Goal: Task Accomplishment & Management: Manage account settings

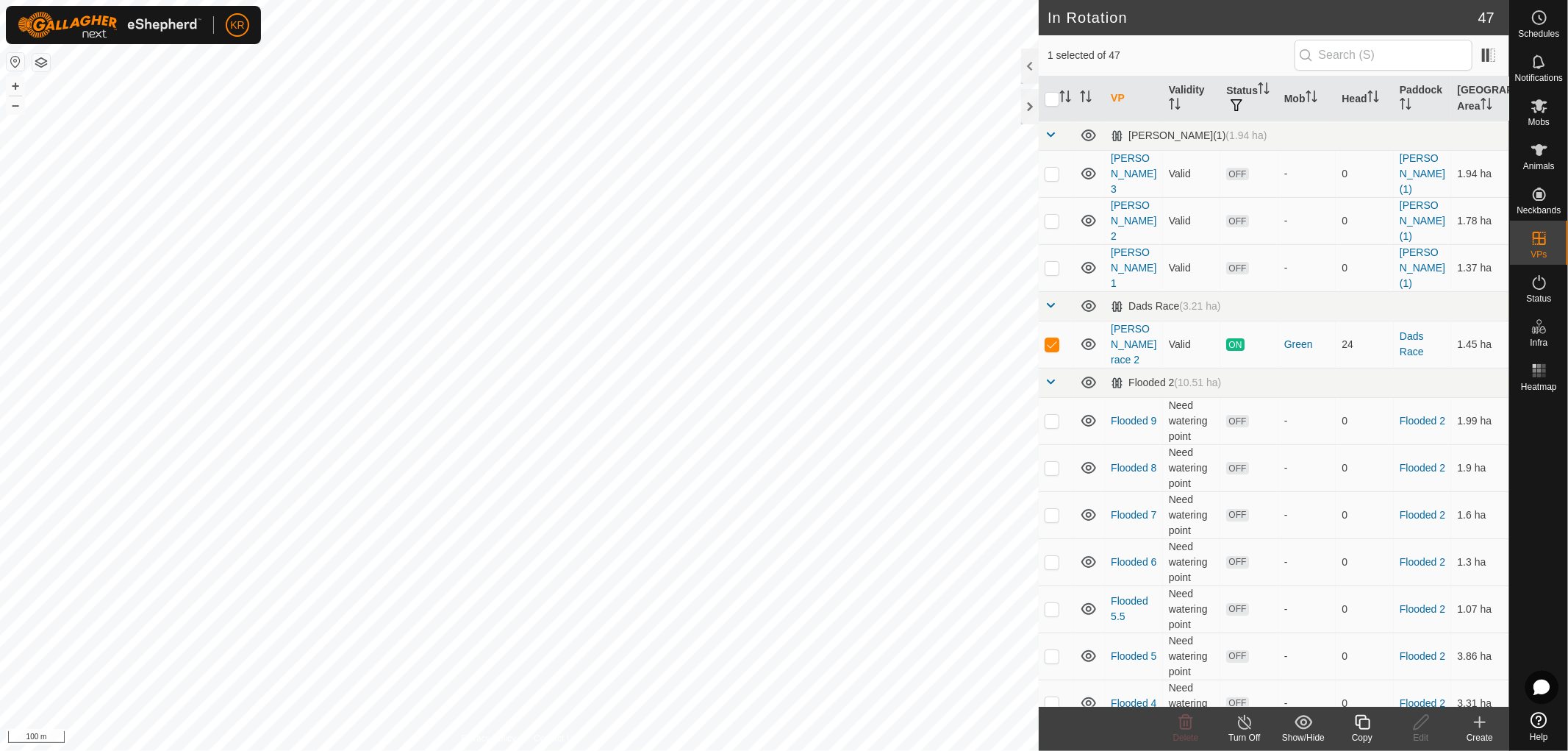
click at [1356, 723] on icon at bounding box center [1362, 722] width 15 height 15
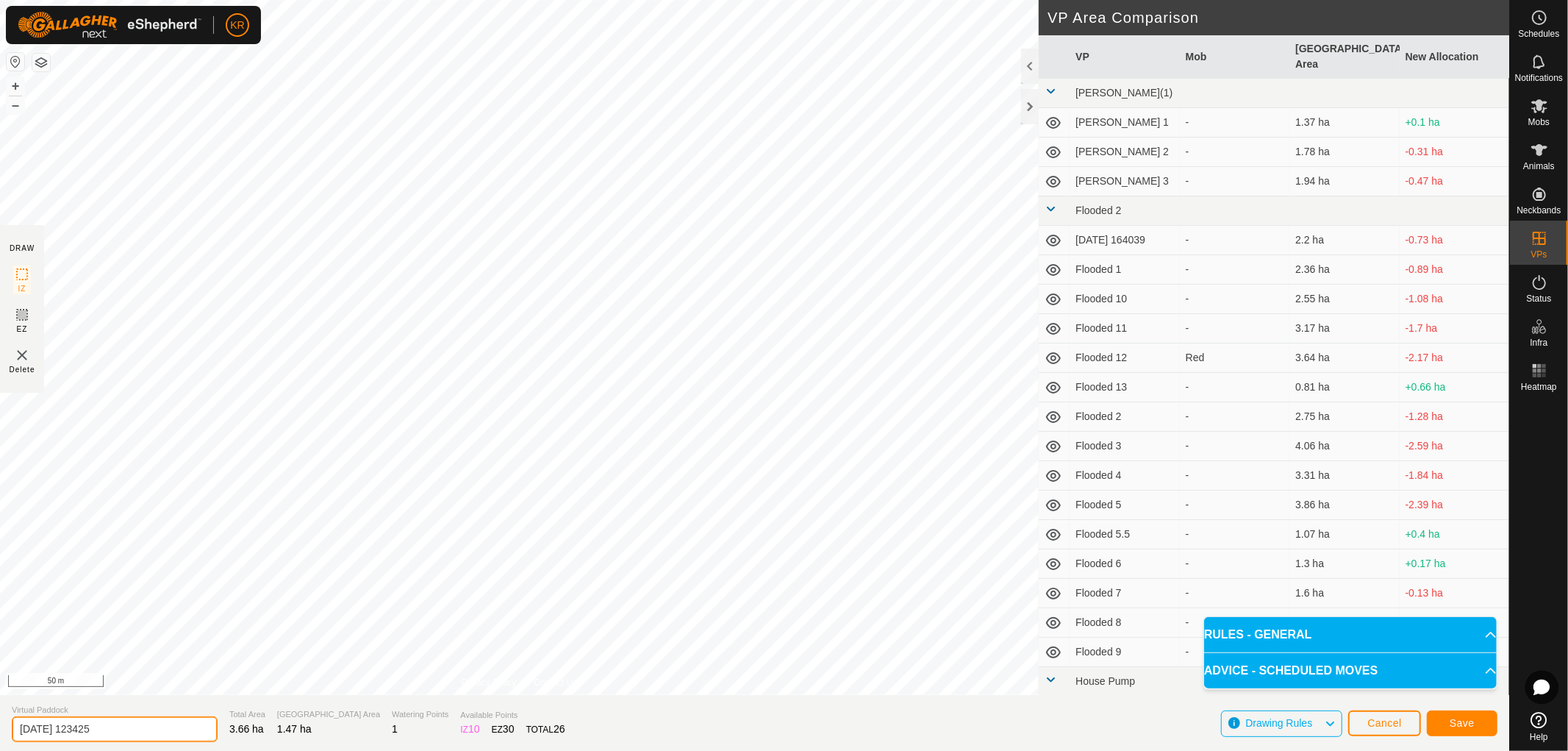
click at [115, 734] on input "[DATE] 123425" at bounding box center [114, 728] width 206 height 25
type input "2"
click at [115, 734] on input "Below House" at bounding box center [114, 728] width 206 height 25
type input "Below House"
click at [1457, 725] on span "Save" at bounding box center [1462, 722] width 25 height 11
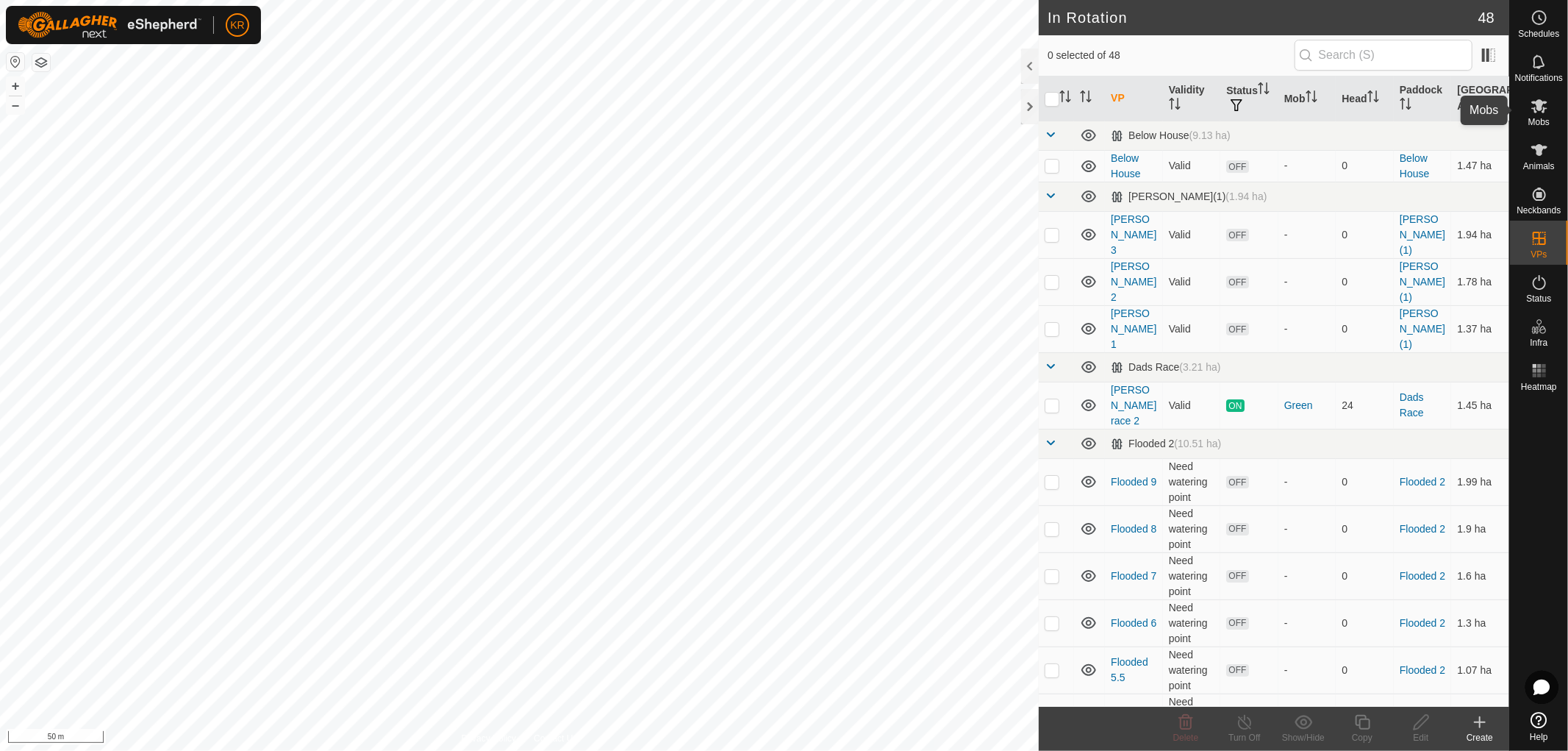
click at [1542, 109] on icon at bounding box center [1539, 106] width 18 height 18
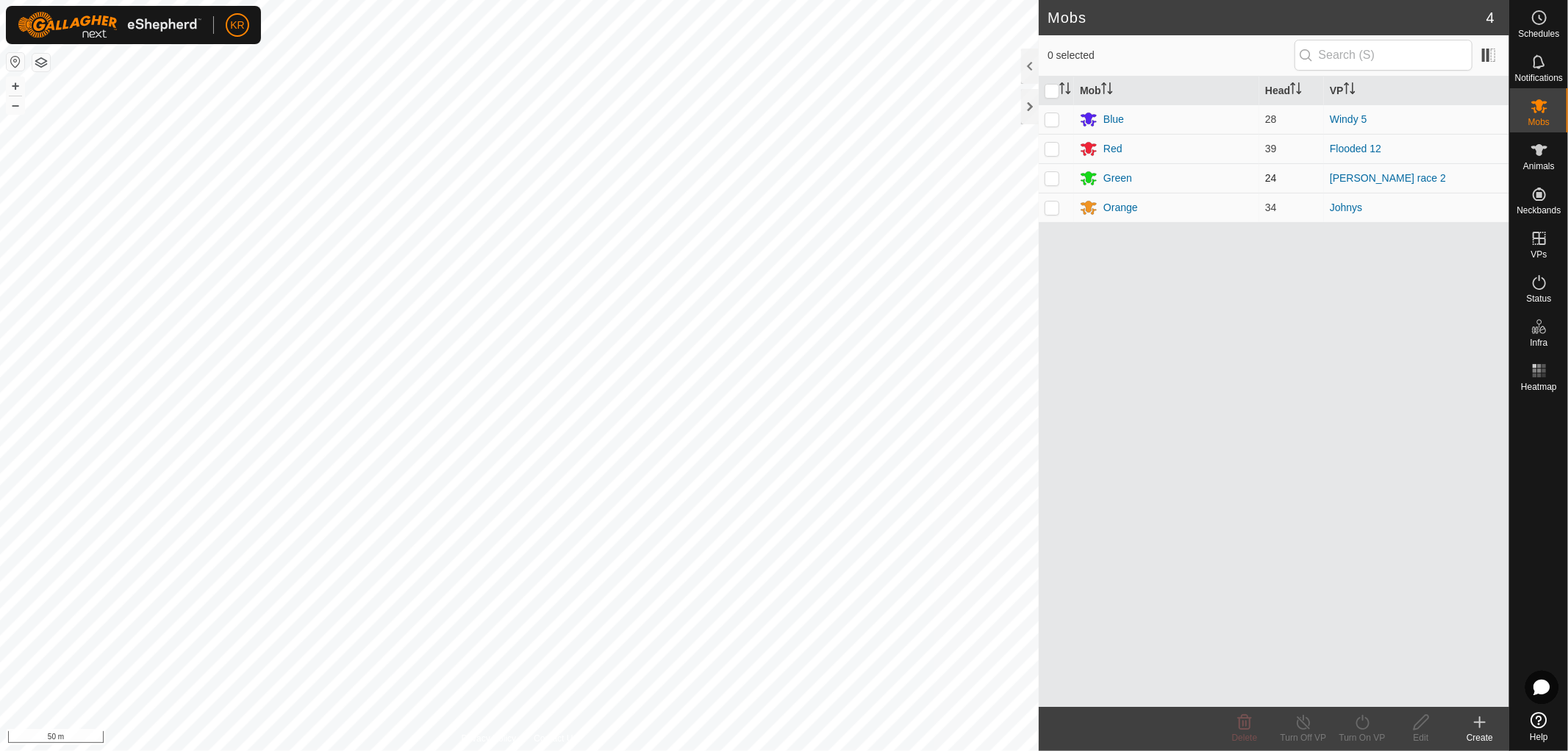
click at [1055, 172] on td at bounding box center [1056, 178] width 35 height 29
checkbox input "true"
click at [1361, 723] on icon at bounding box center [1363, 722] width 18 height 18
click at [1357, 686] on link "Now" at bounding box center [1406, 690] width 145 height 29
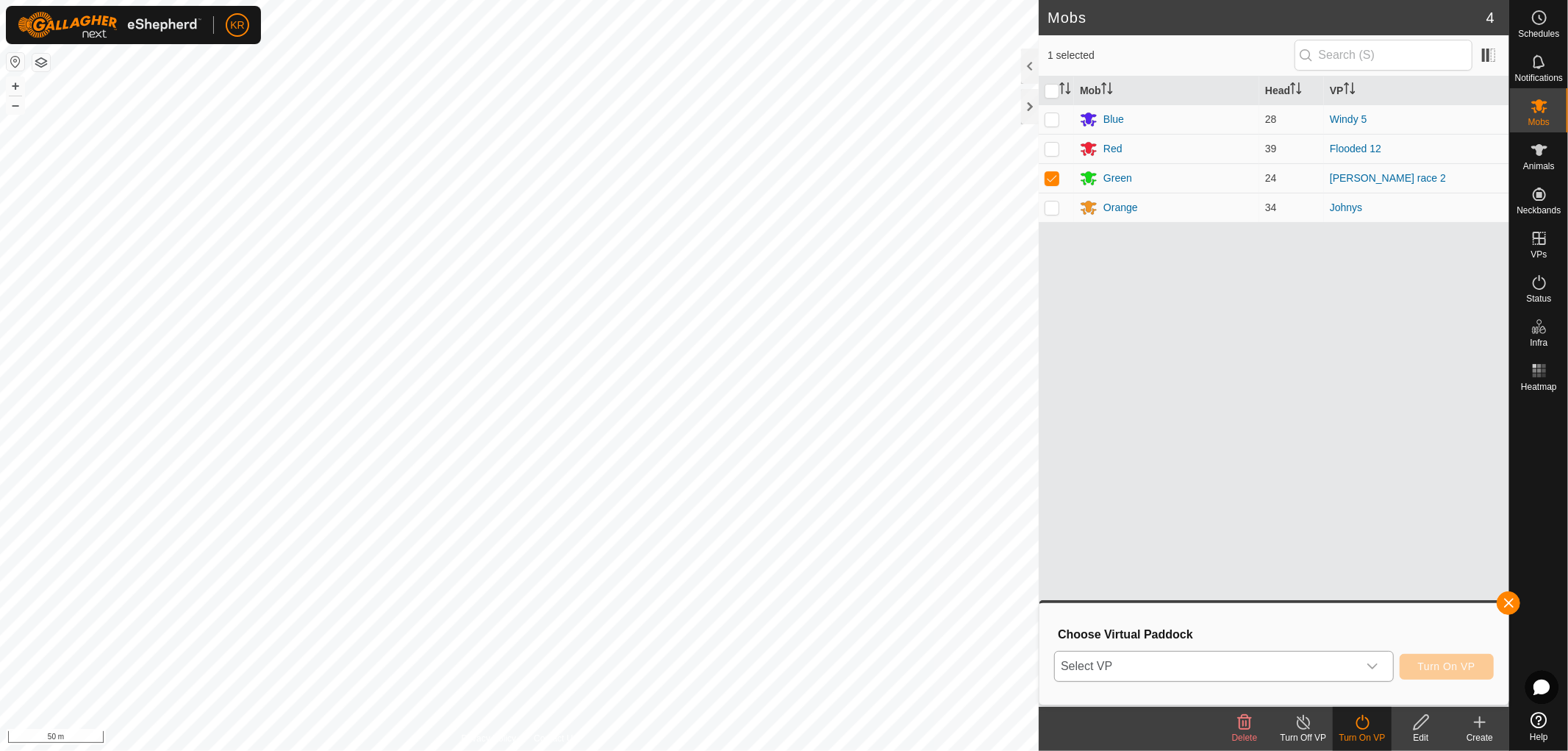
click at [1368, 660] on icon "dropdown trigger" at bounding box center [1373, 666] width 11 height 11
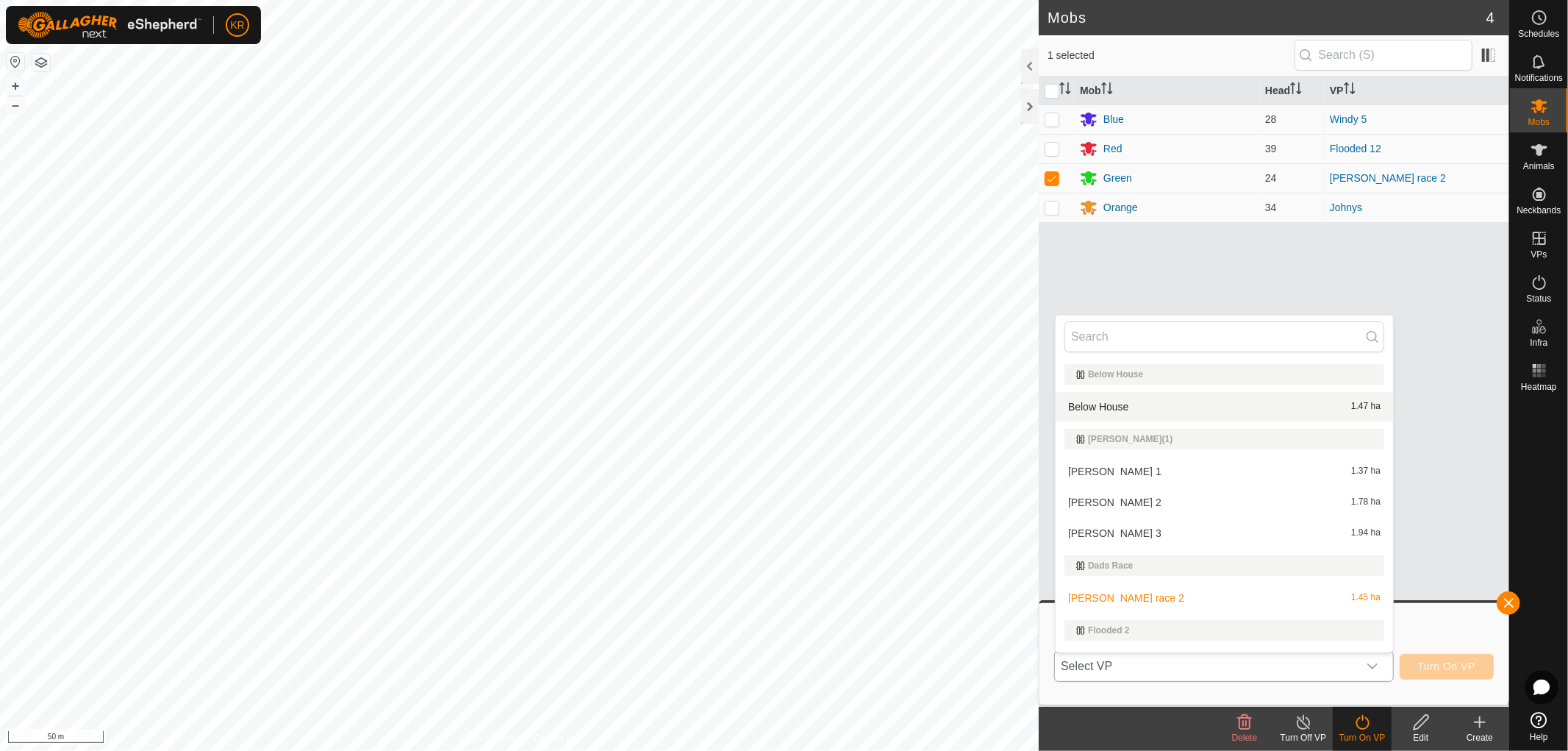
click at [1147, 400] on li "Below House 1.47 ha" at bounding box center [1224, 407] width 337 height 29
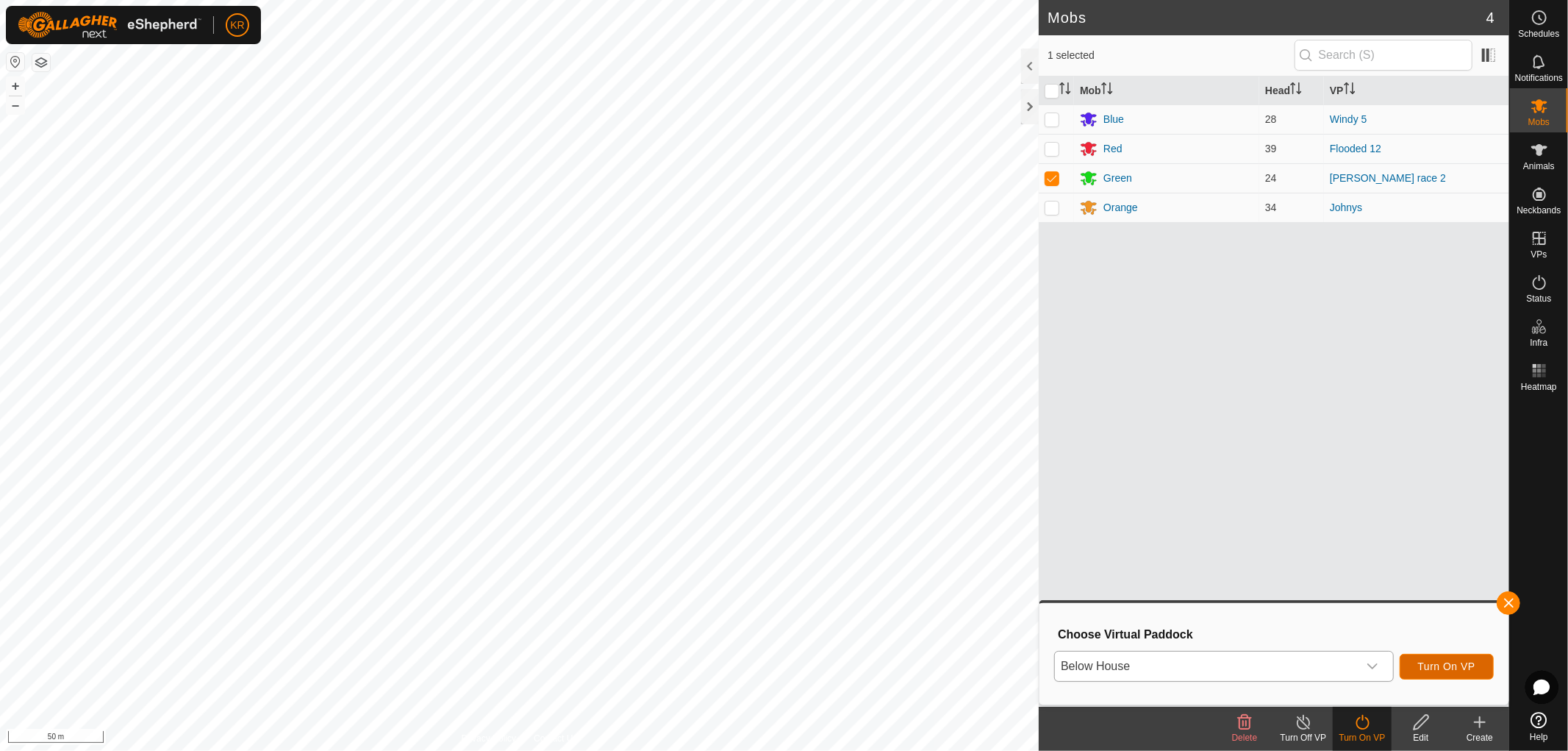
click at [1454, 660] on span "Turn On VP" at bounding box center [1447, 666] width 57 height 11
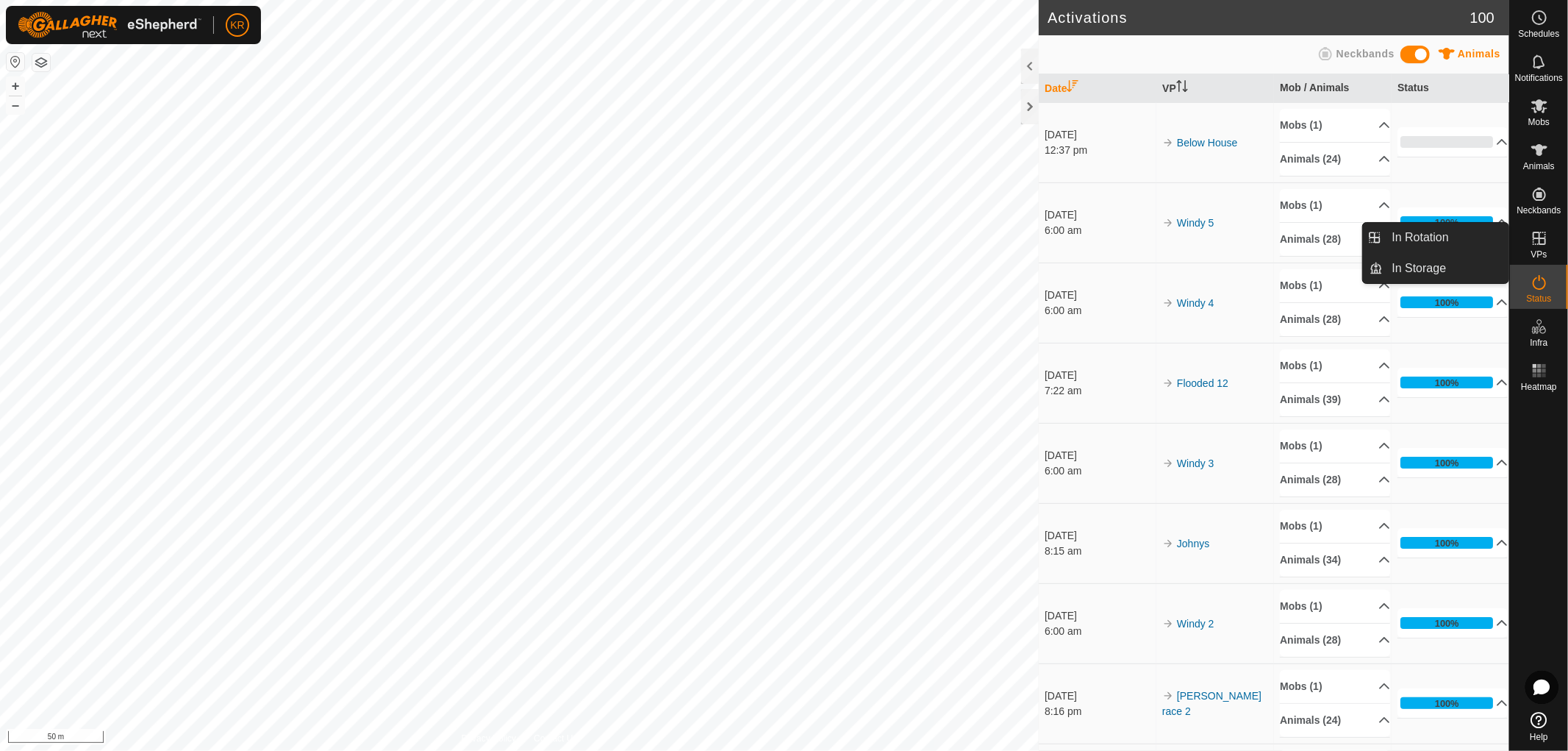
click at [1537, 246] on icon at bounding box center [1539, 239] width 18 height 18
click at [1450, 230] on link "In Rotation" at bounding box center [1447, 238] width 126 height 29
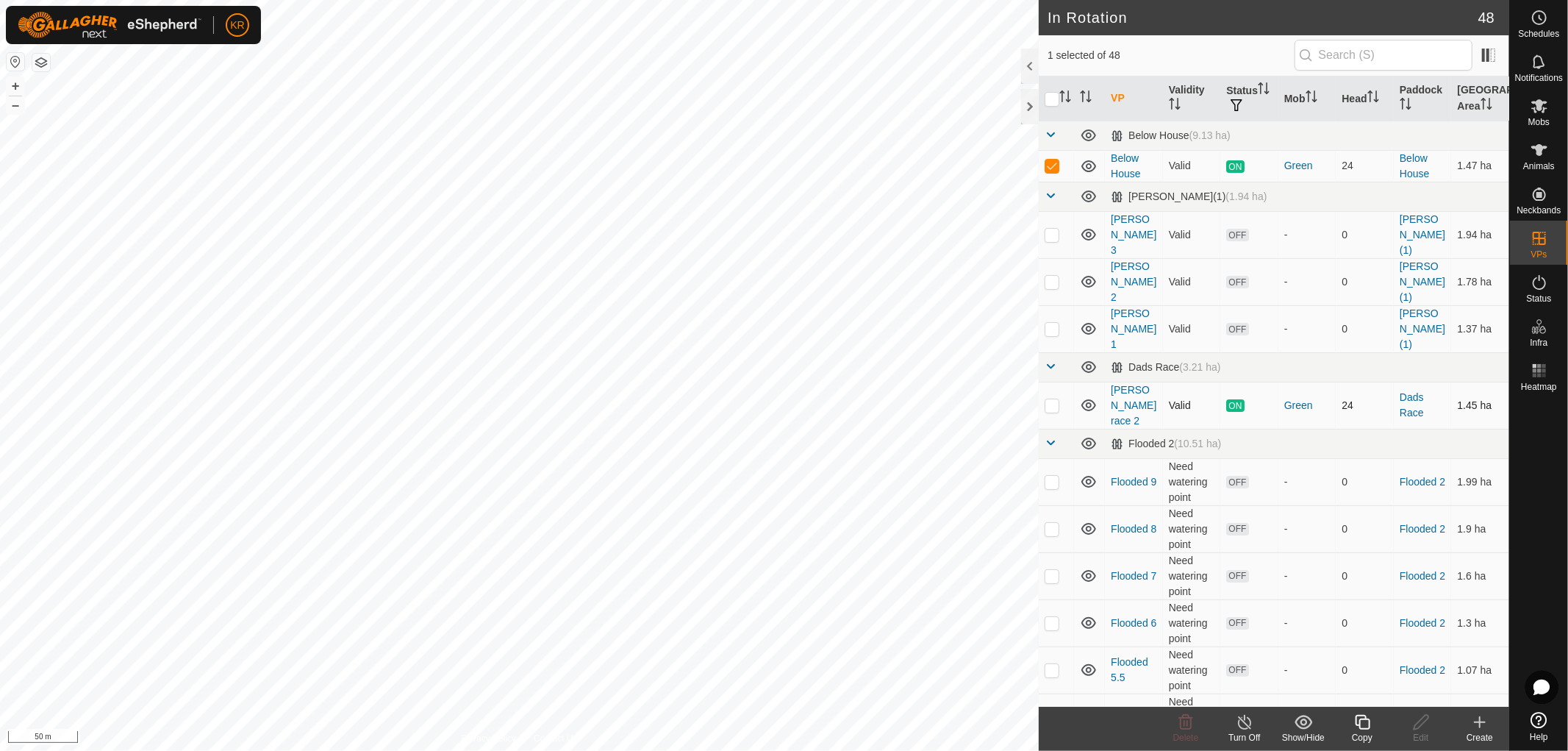
checkbox input "false"
checkbox input "true"
click at [1357, 724] on icon at bounding box center [1362, 722] width 15 height 15
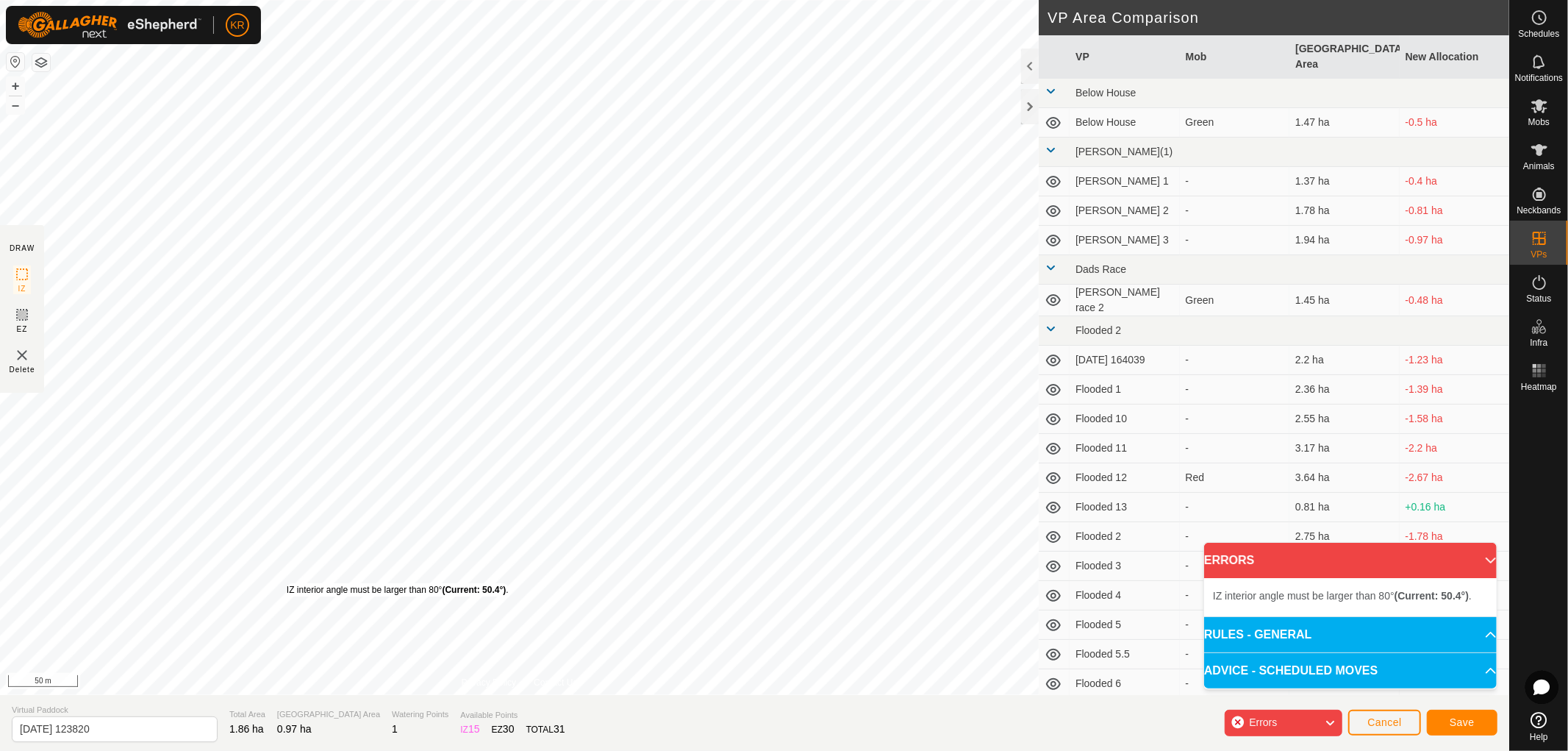
click at [287, 583] on div "IZ interior angle must be larger than 80° (Current: 50.4°) ." at bounding box center [398, 590] width 222 height 13
click at [684, 291] on div "IZ interior angle must be larger than 80° (Current: 30.7°) . + – ⇧ i 50 m" at bounding box center [519, 347] width 1039 height 695
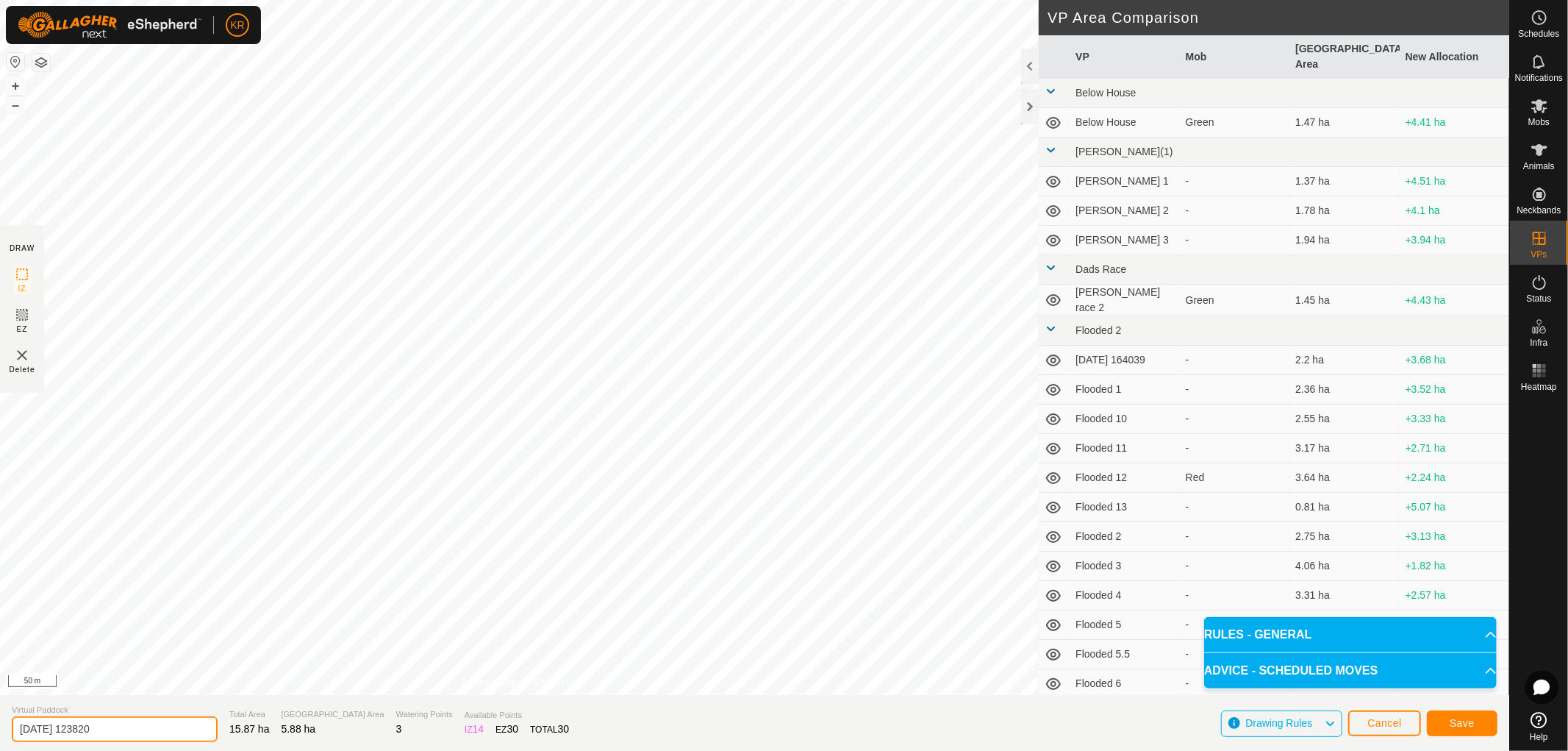
click at [115, 731] on input "[DATE] 123820" at bounding box center [114, 728] width 206 height 25
type input "2"
type input "Shift Home"
click at [1478, 717] on button "Save" at bounding box center [1463, 722] width 70 height 25
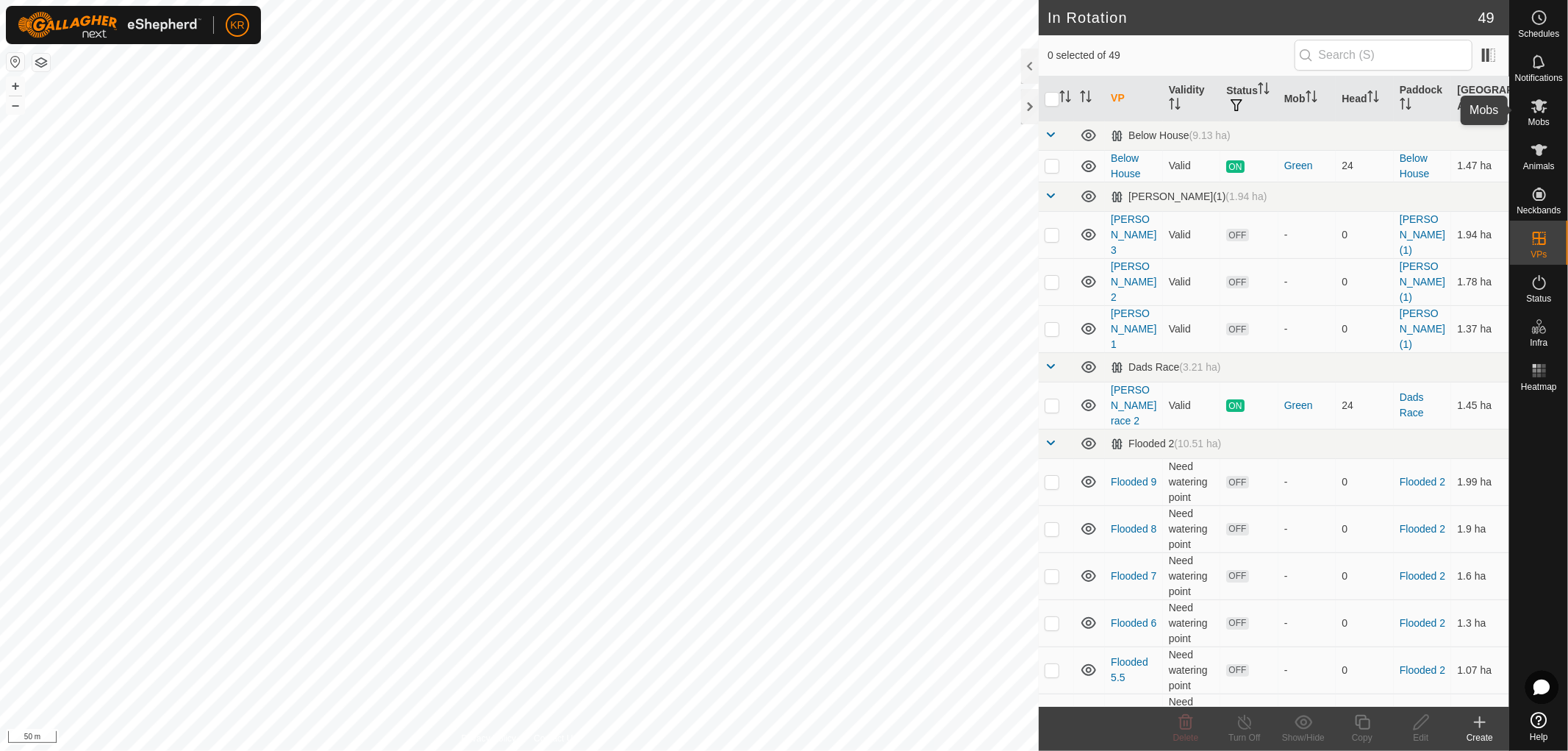
click at [1539, 114] on es-mob-svg-icon at bounding box center [1539, 105] width 26 height 24
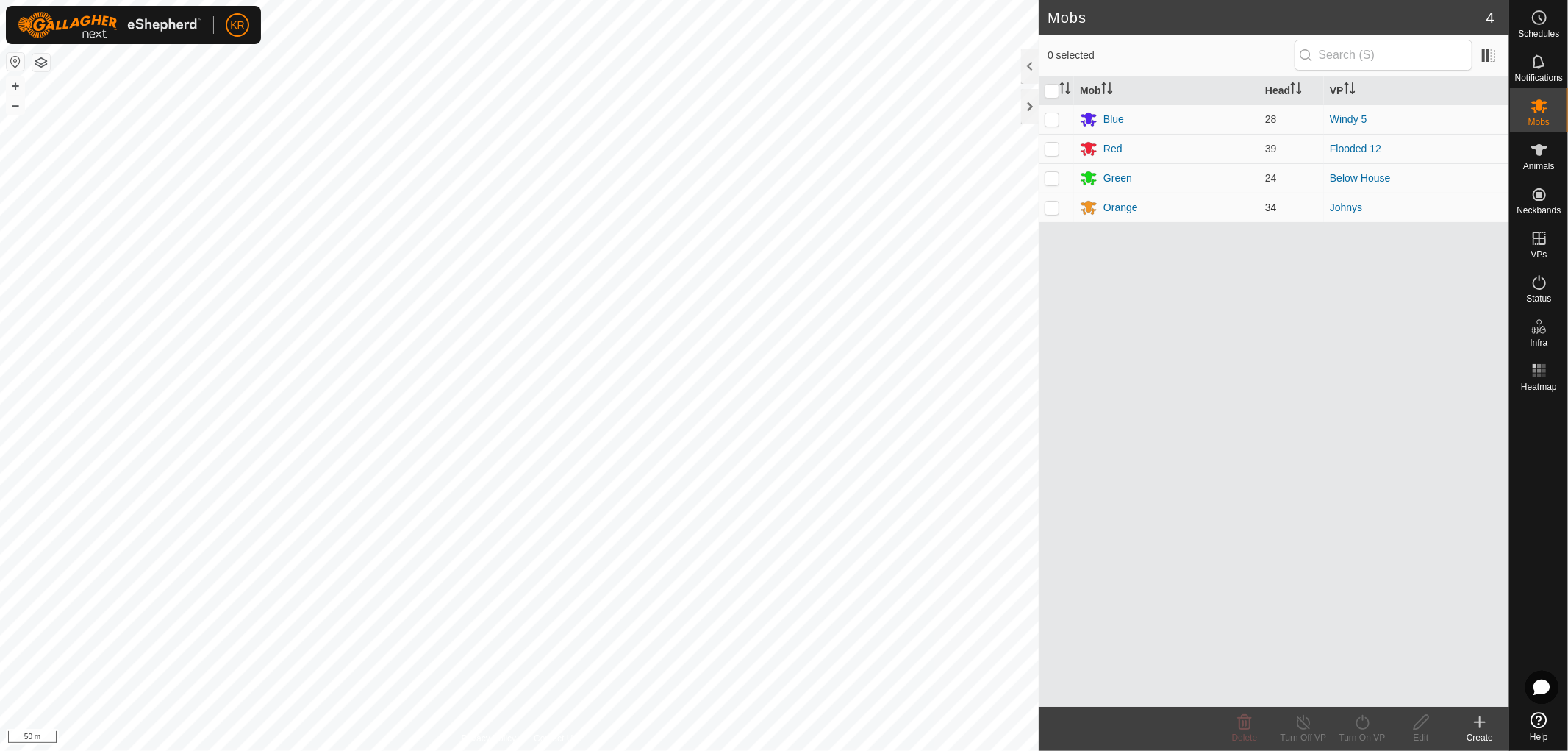
click at [1052, 208] on p-checkbox at bounding box center [1052, 208] width 15 height 11
checkbox input "true"
click at [1362, 730] on icon at bounding box center [1363, 722] width 18 height 18
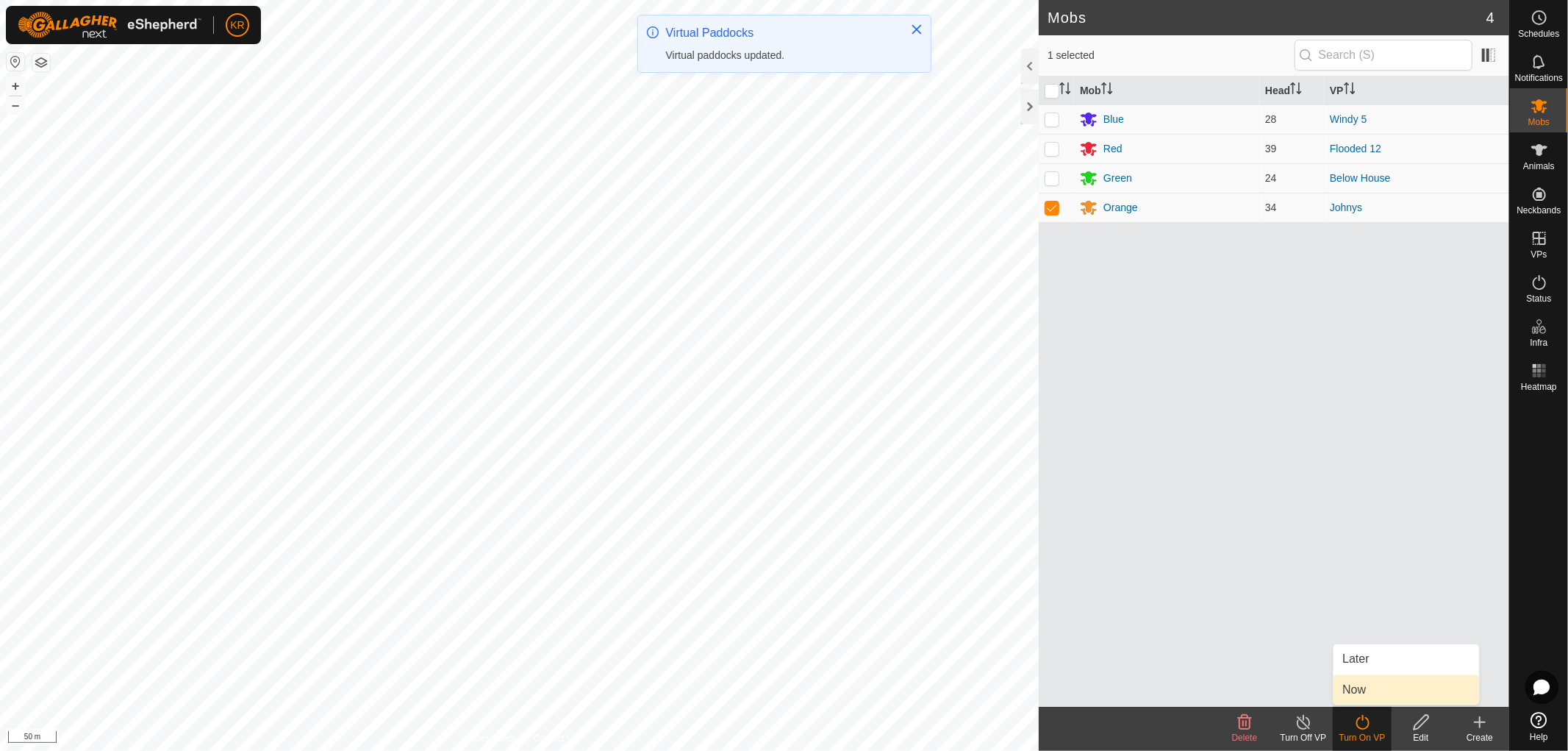
click at [1362, 675] on link "Now" at bounding box center [1406, 690] width 145 height 29
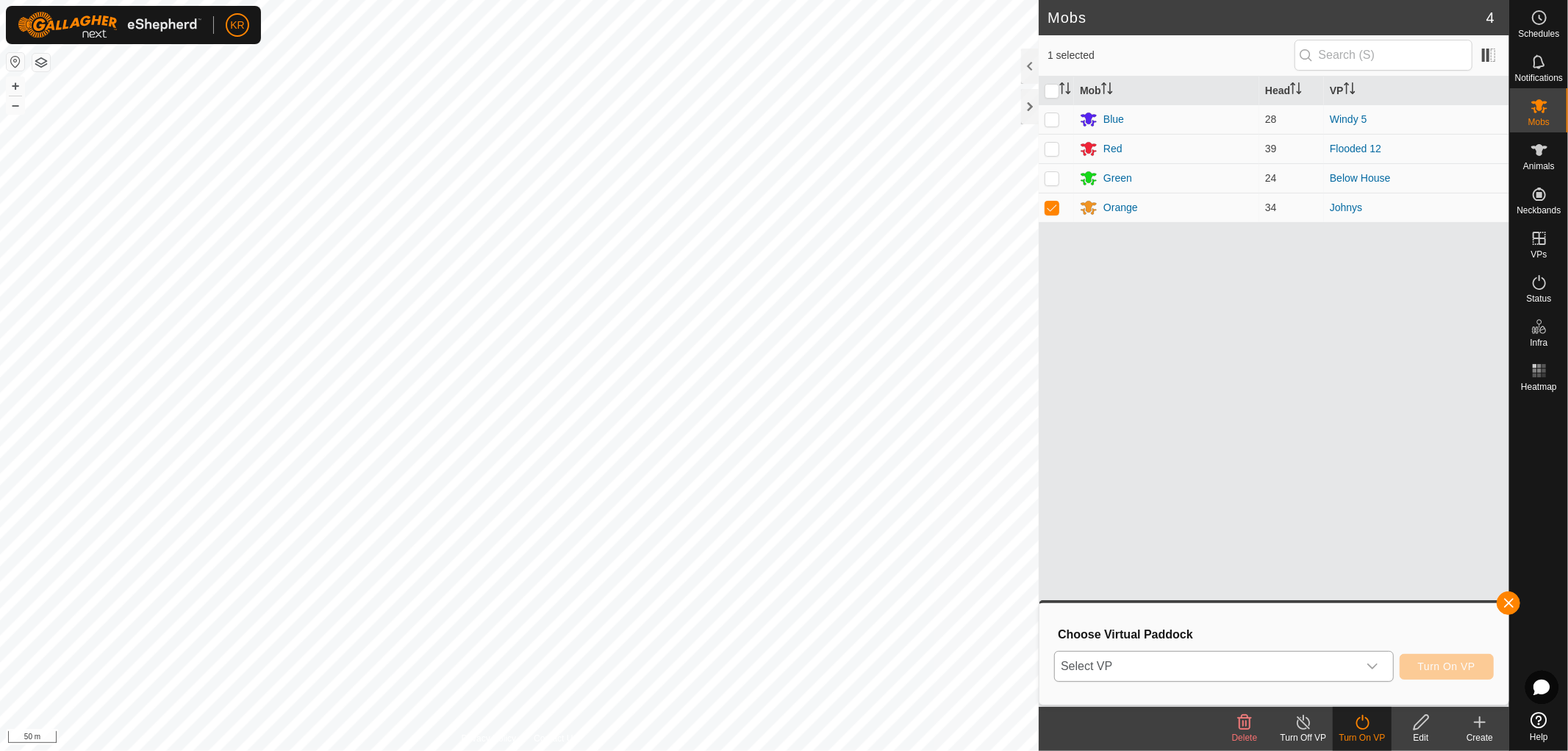
click at [1369, 663] on icon "dropdown trigger" at bounding box center [1373, 666] width 11 height 11
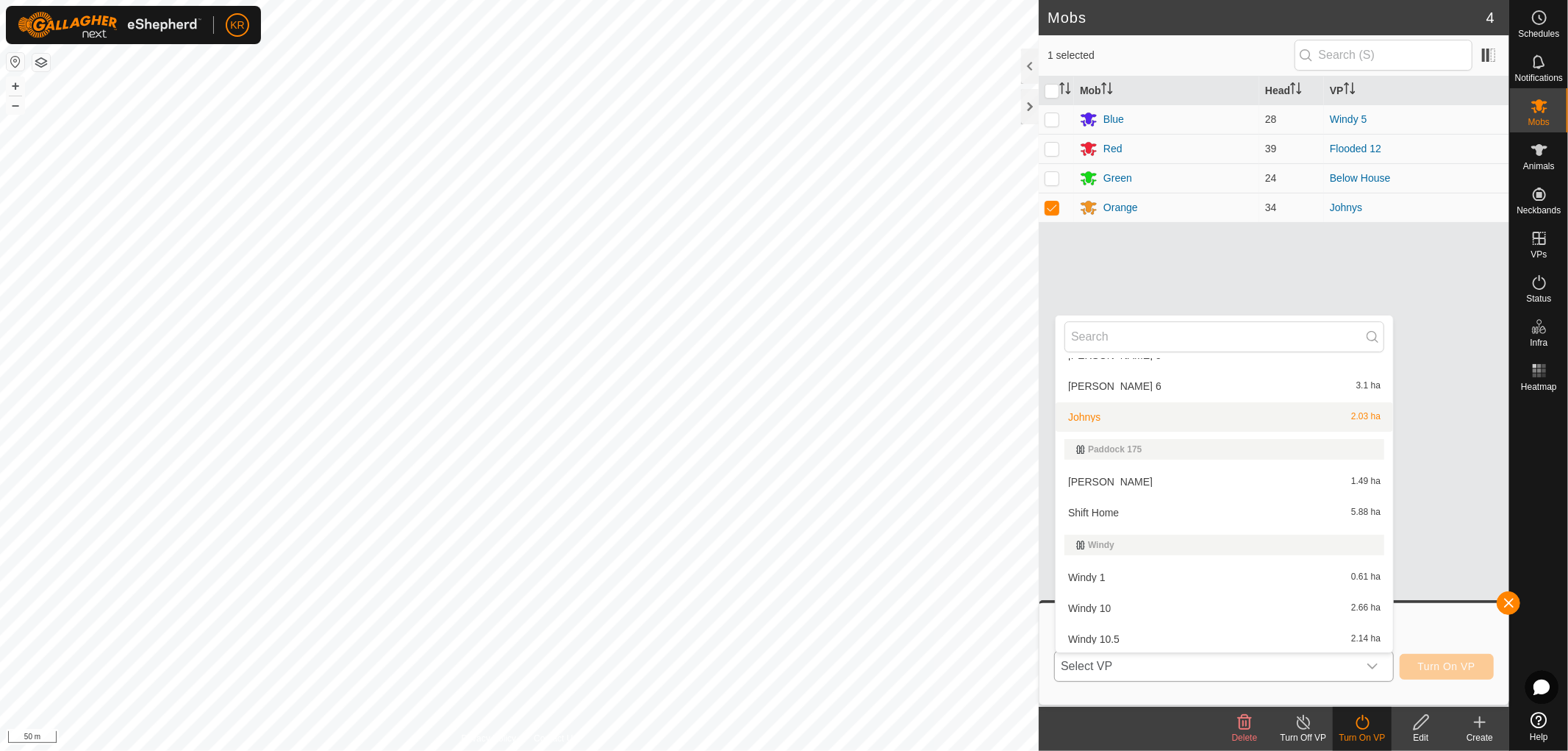
scroll to position [1055, 0]
click at [1127, 501] on li "Shift Home 5.88 ha" at bounding box center [1224, 512] width 337 height 29
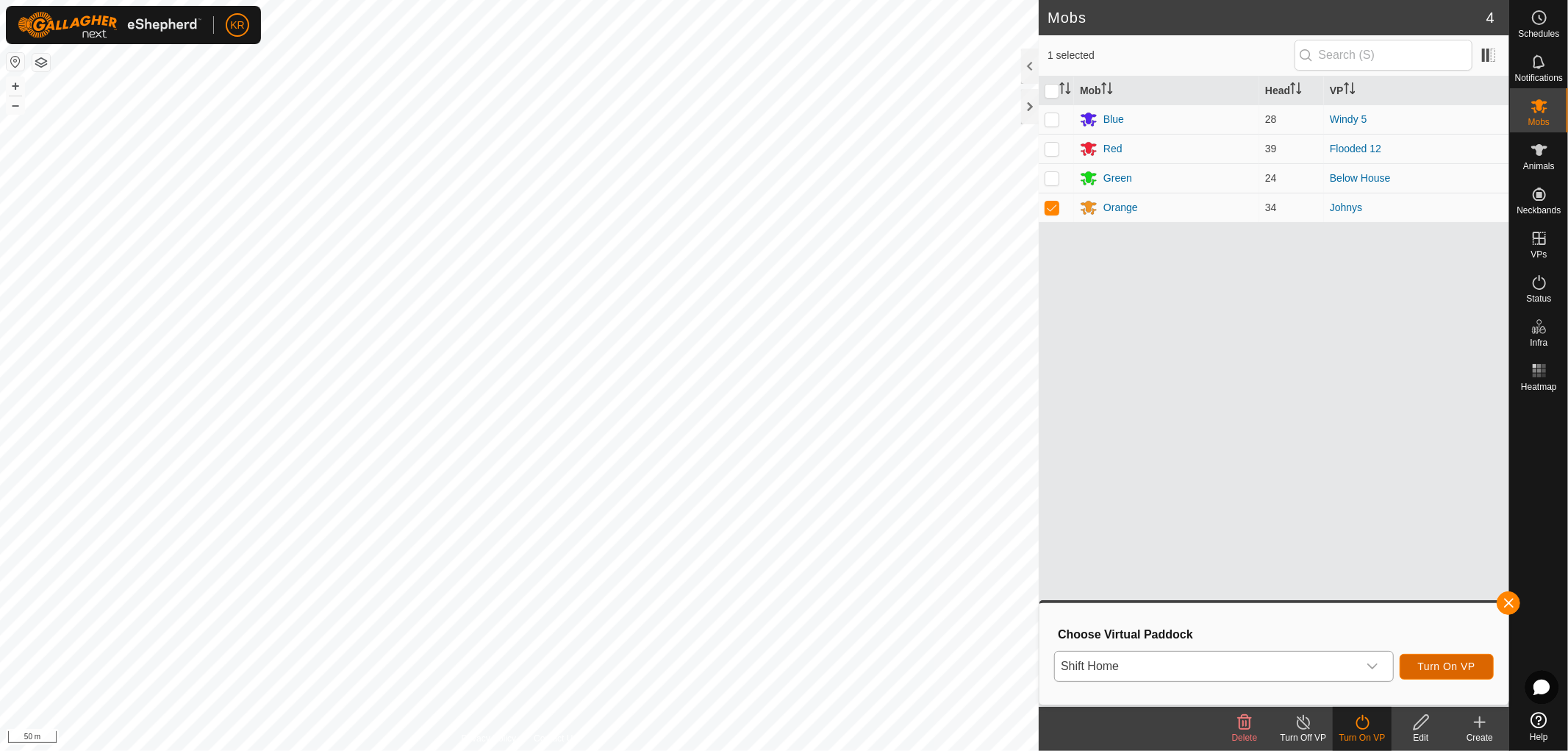
click at [1464, 660] on span "Turn On VP" at bounding box center [1447, 666] width 57 height 11
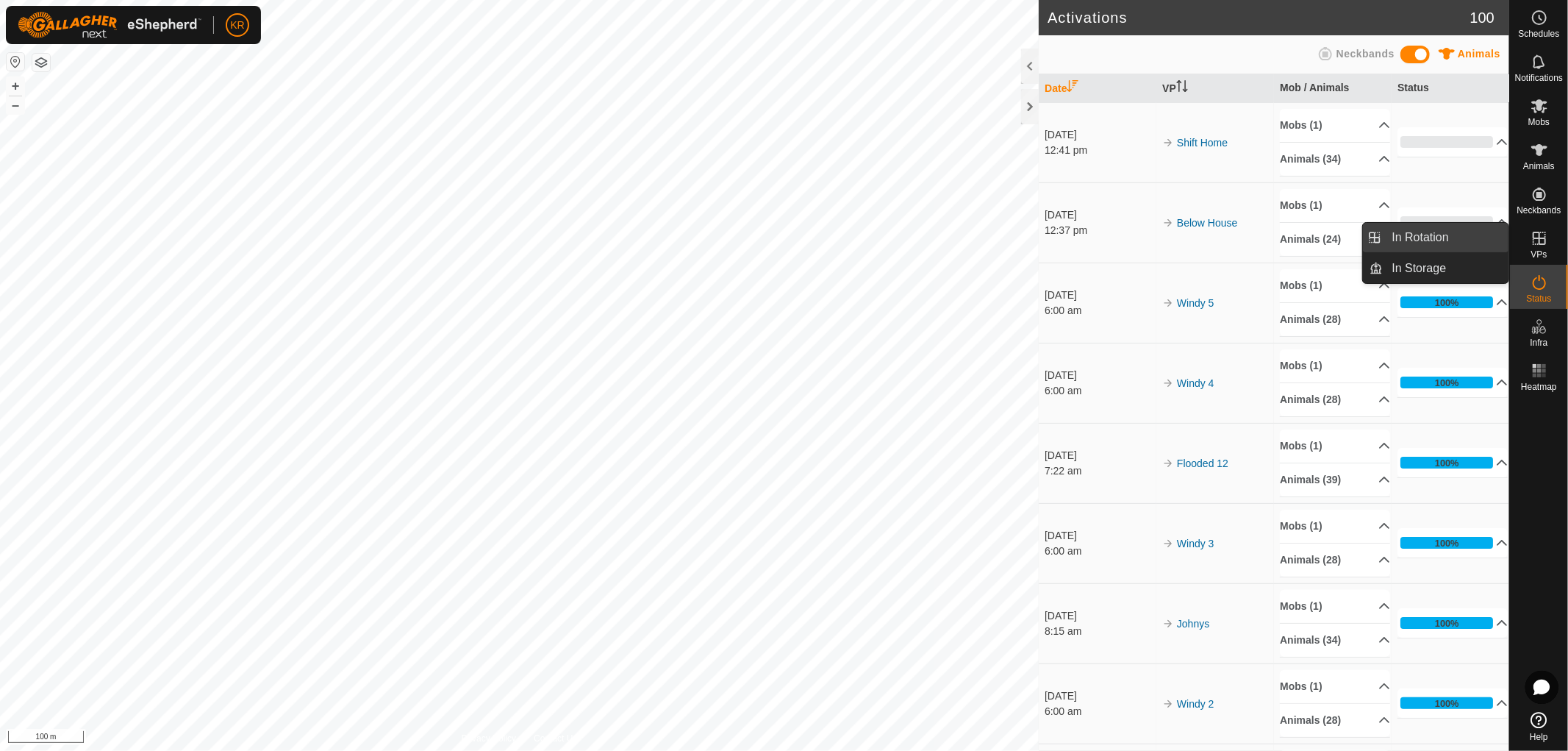
click at [1450, 230] on link "In Rotation" at bounding box center [1447, 238] width 126 height 29
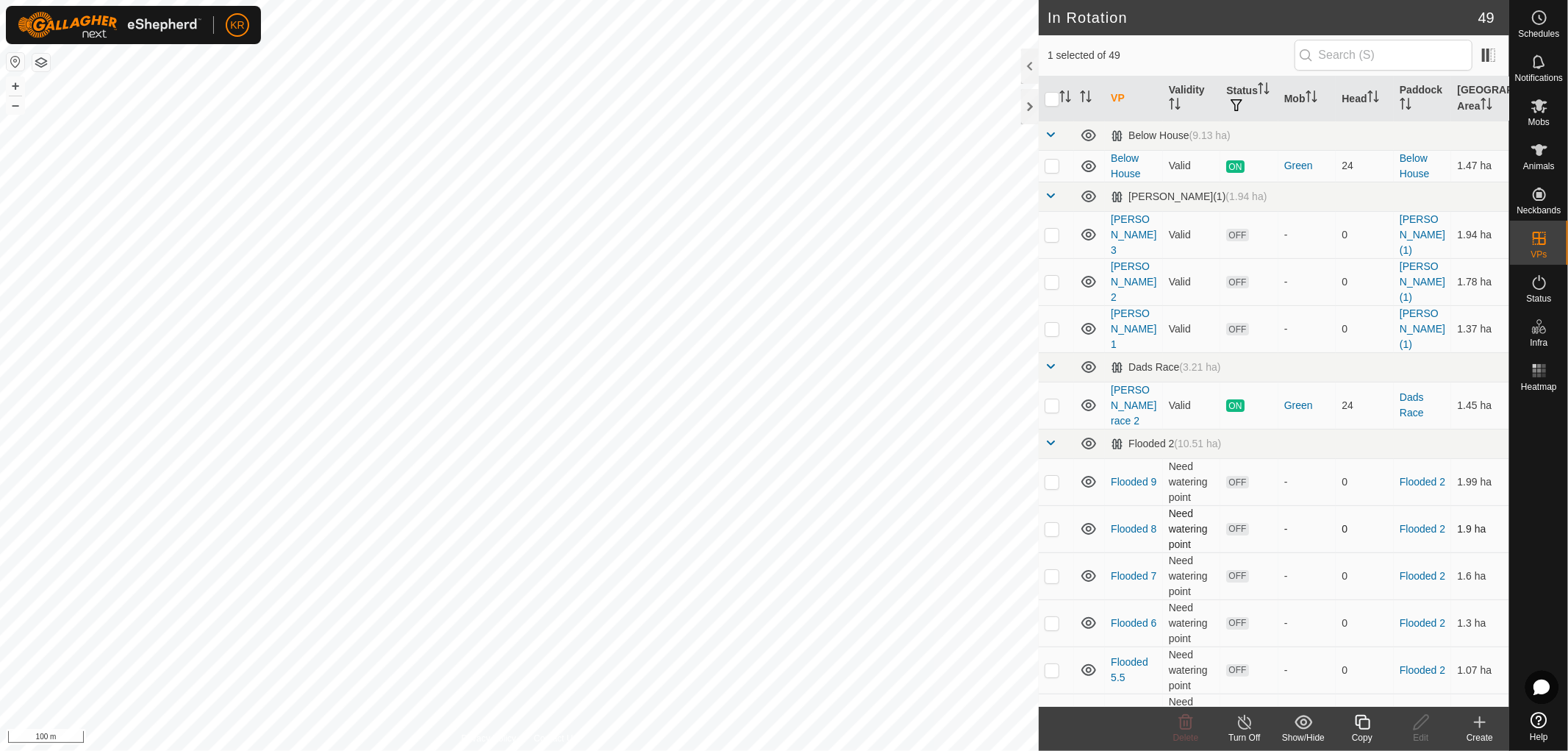
checkbox input "true"
checkbox input "false"
click at [1419, 714] on icon at bounding box center [1422, 722] width 18 height 18
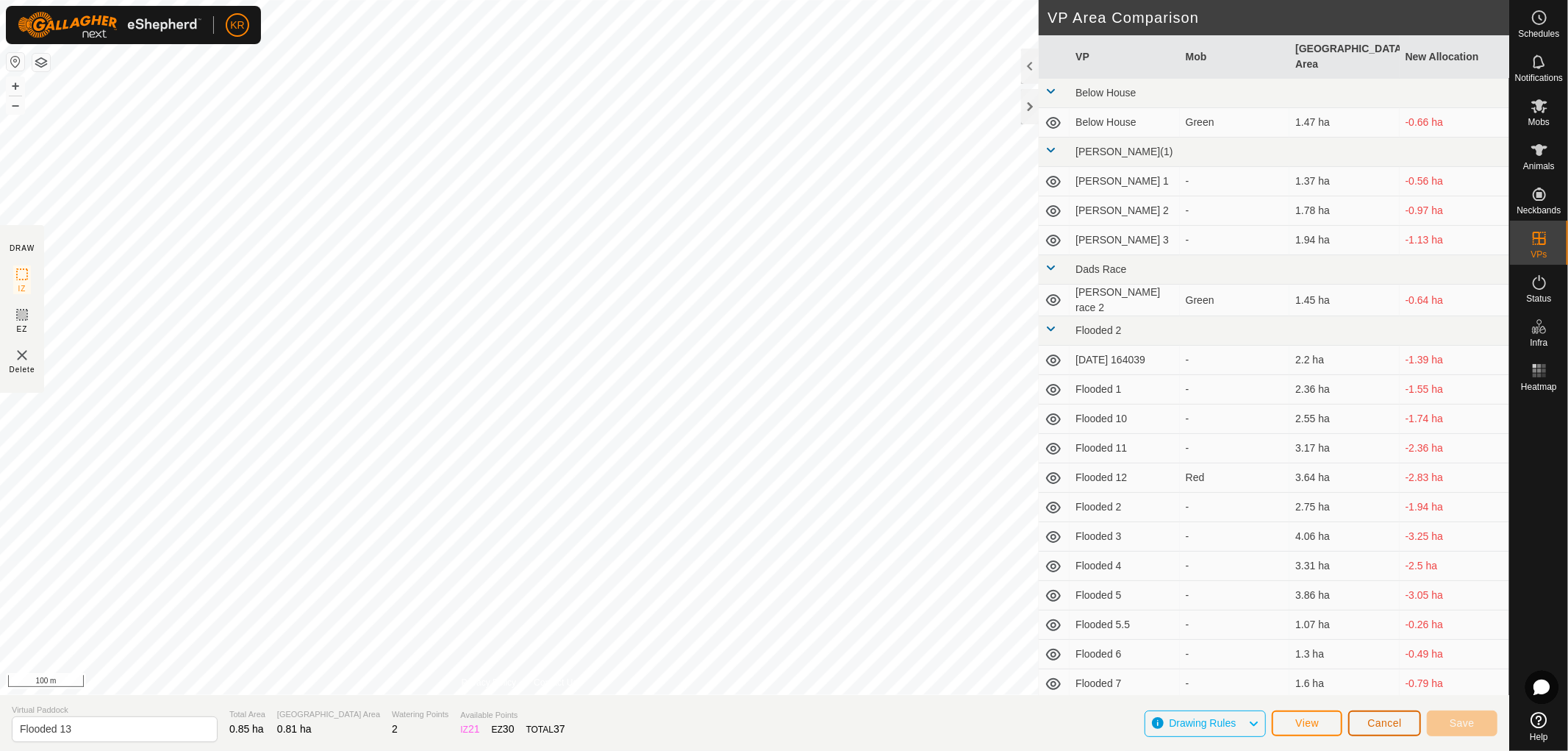
click at [1376, 717] on span "Cancel" at bounding box center [1385, 722] width 34 height 11
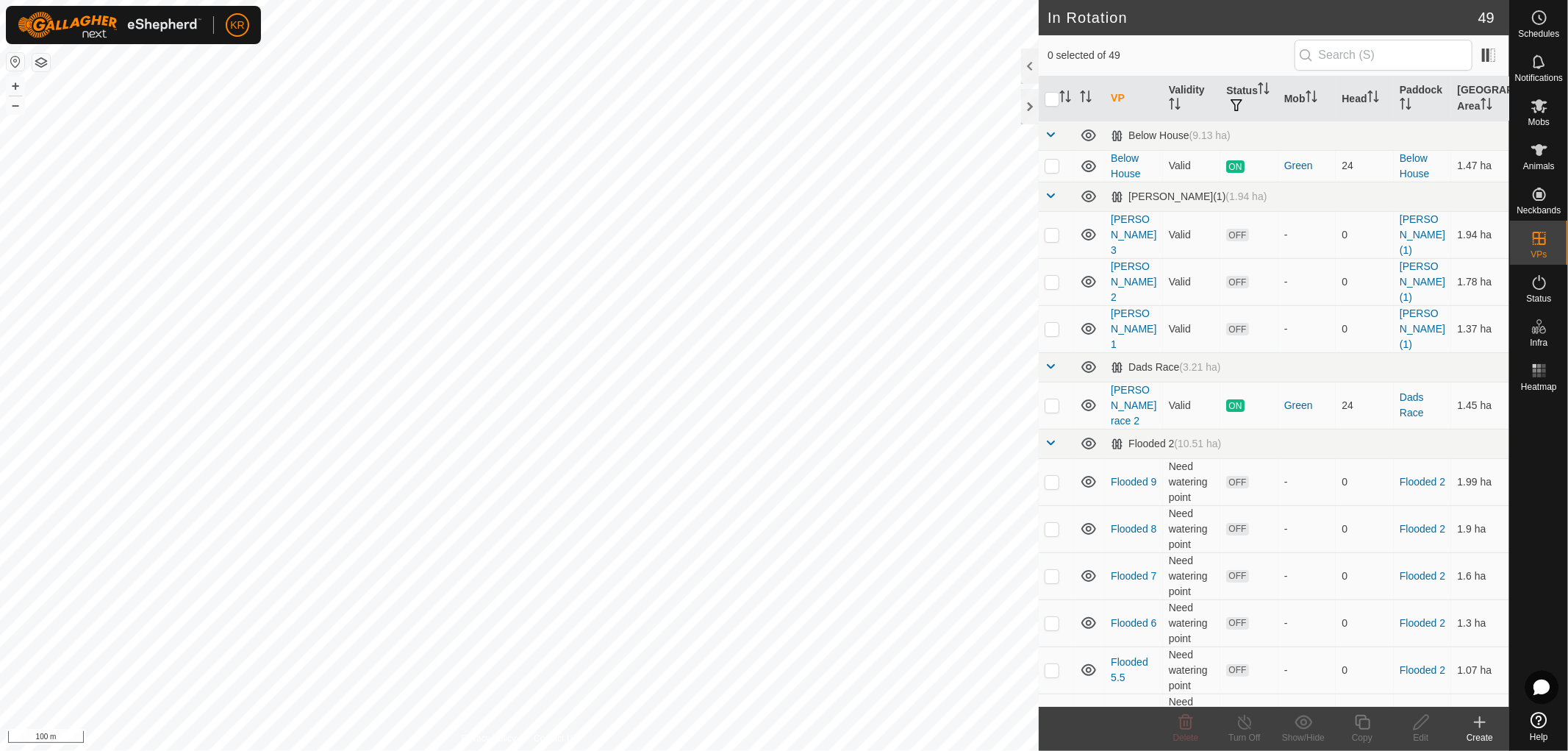
checkbox input "true"
click at [1363, 723] on icon at bounding box center [1363, 722] width 18 height 18
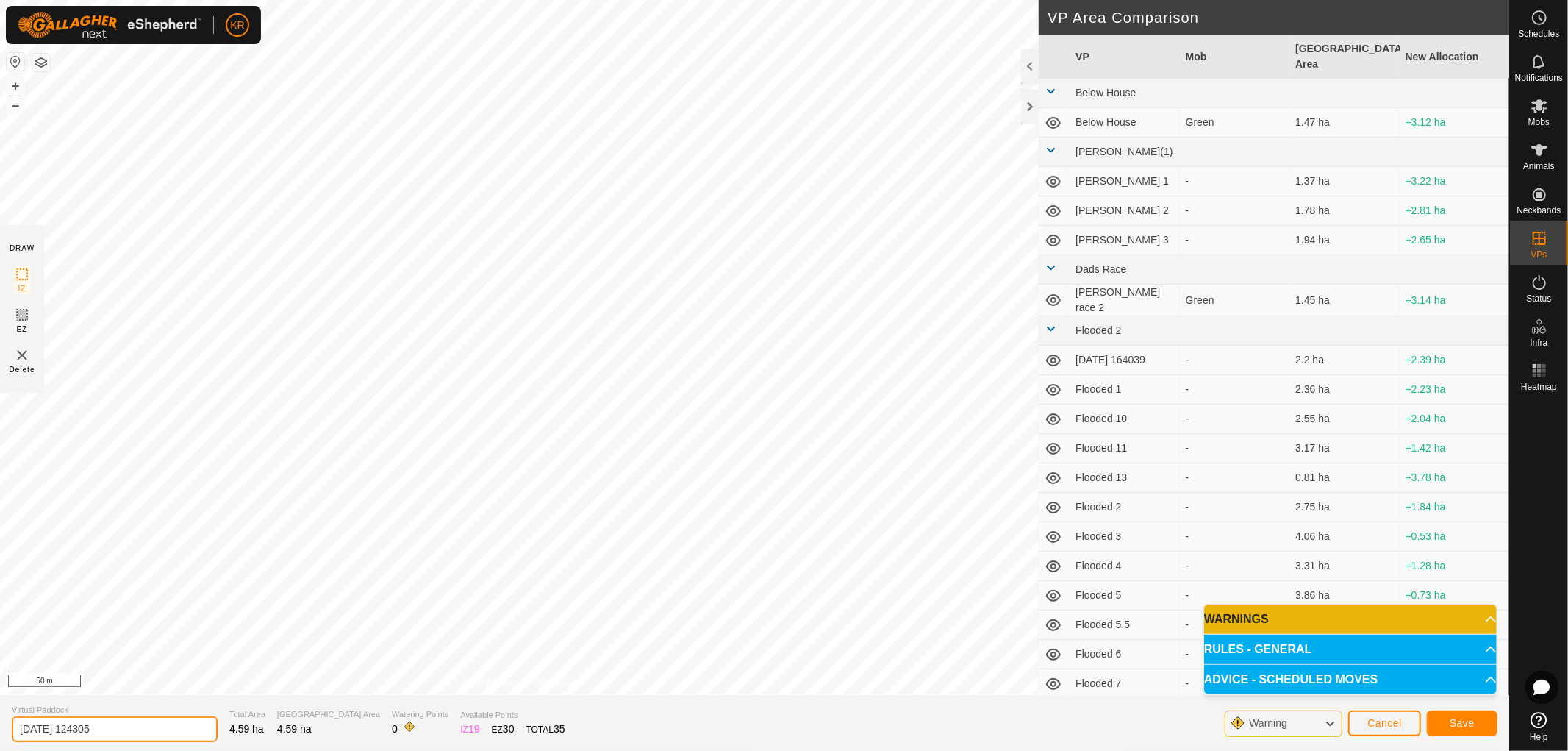
click at [140, 731] on input "[DATE] 124305" at bounding box center [114, 728] width 206 height 25
type input "2"
type input "Flooded 14"
click at [1461, 723] on span "Save" at bounding box center [1462, 722] width 25 height 11
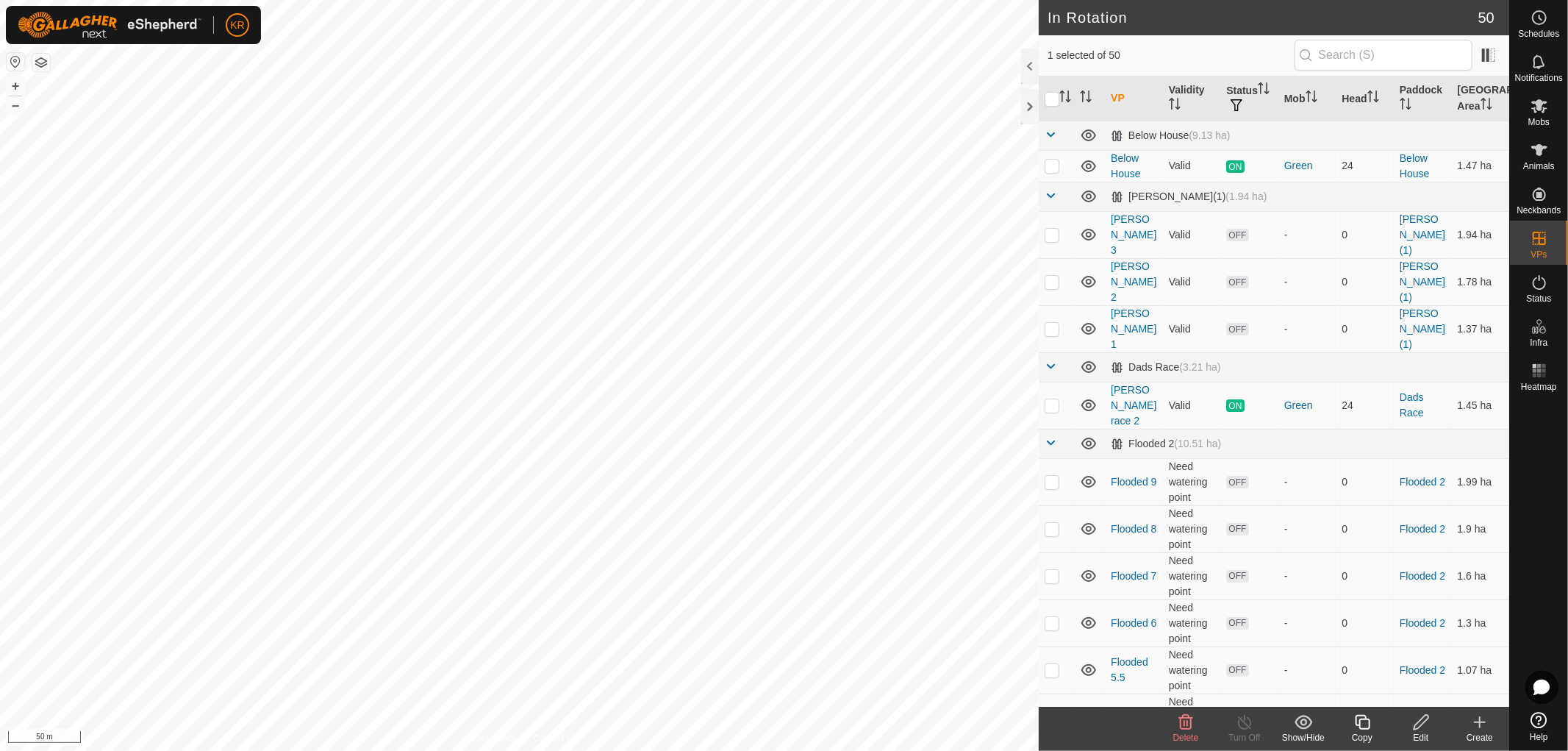
click at [1177, 723] on delete-svg-icon at bounding box center [1186, 722] width 59 height 18
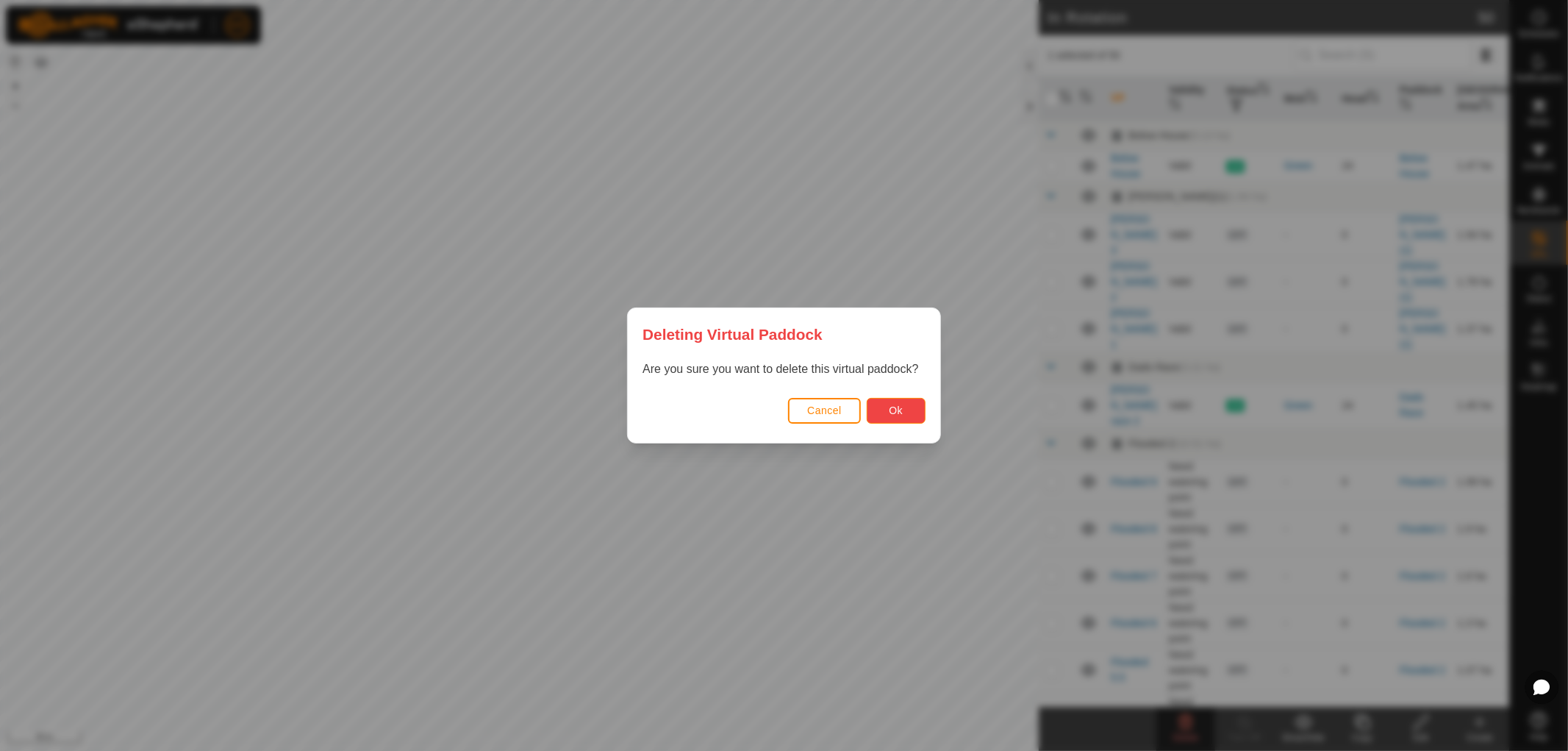
click at [905, 406] on button "Ok" at bounding box center [896, 410] width 59 height 25
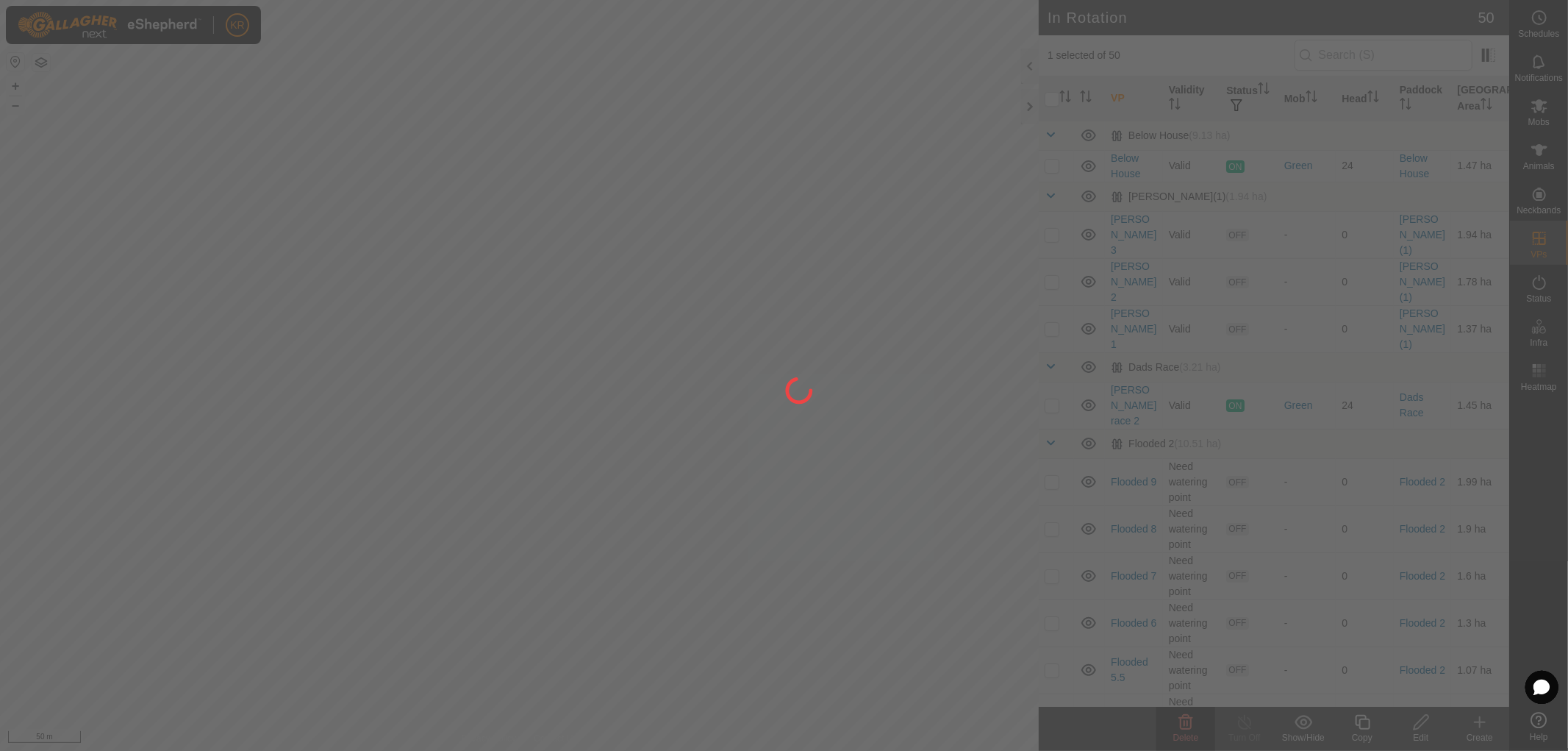
checkbox input "false"
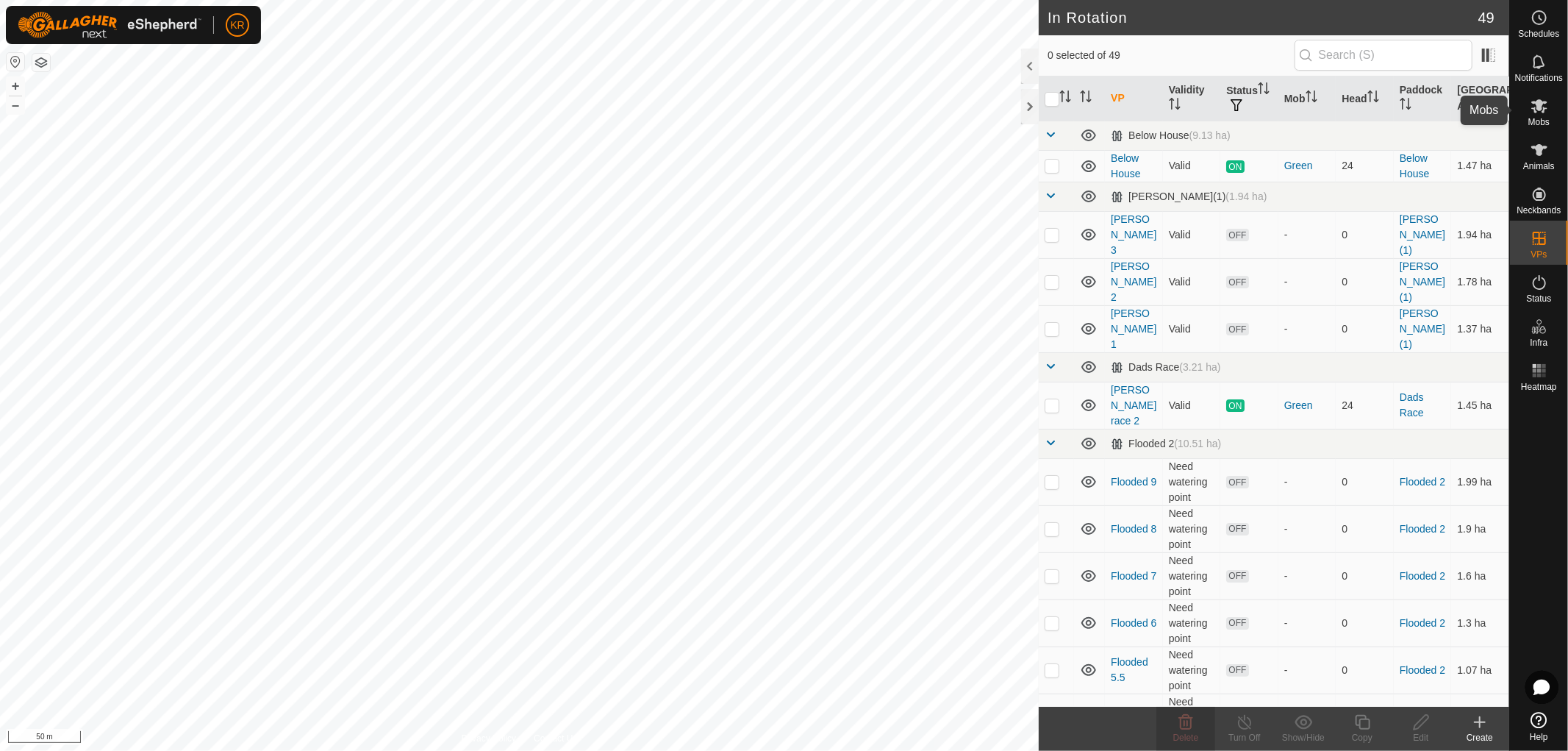
click at [1545, 109] on icon at bounding box center [1539, 106] width 18 height 18
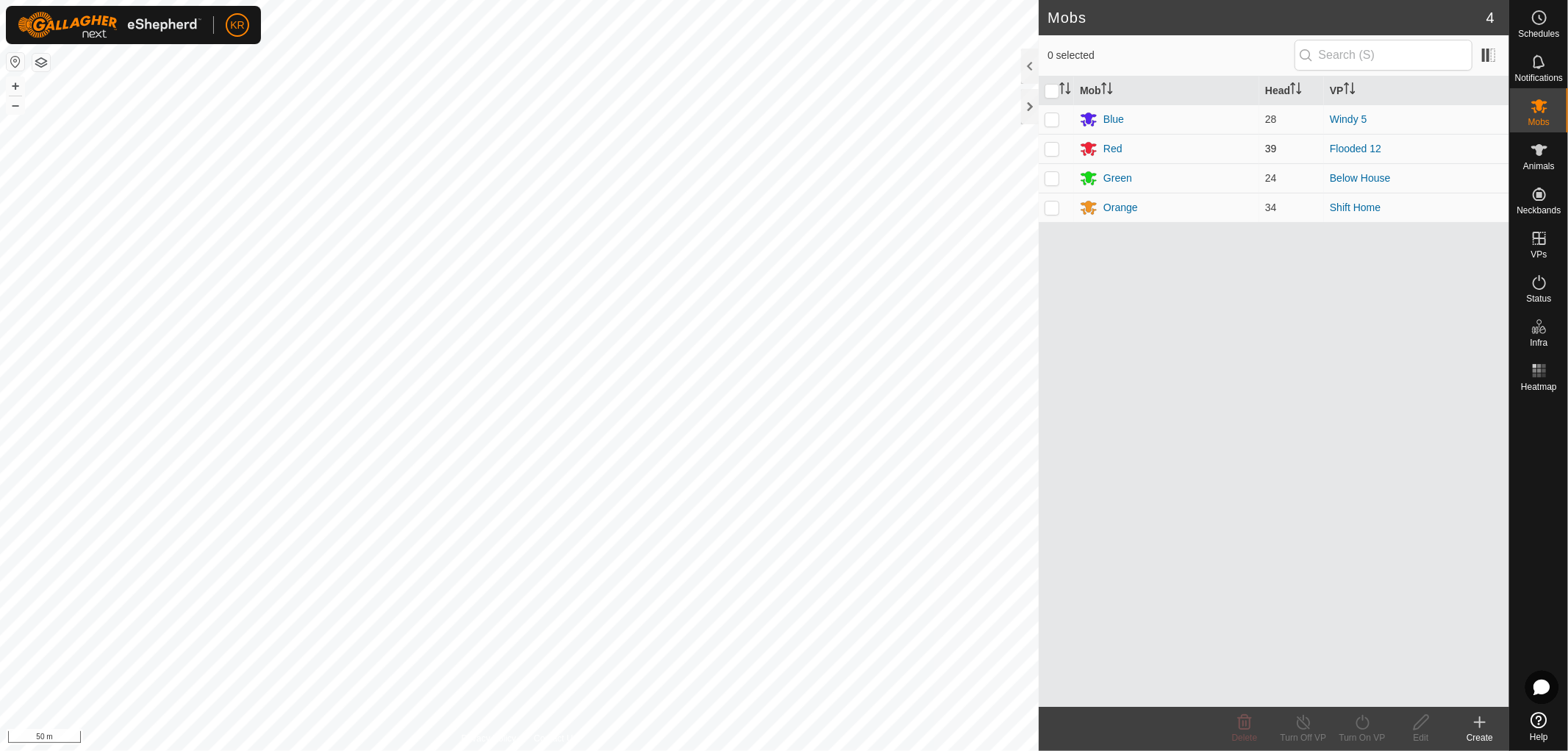
click at [1053, 147] on p-checkbox at bounding box center [1052, 149] width 15 height 11
checkbox input "true"
click at [1365, 723] on icon at bounding box center [1363, 722] width 18 height 18
click at [1351, 680] on link "Now" at bounding box center [1406, 690] width 145 height 29
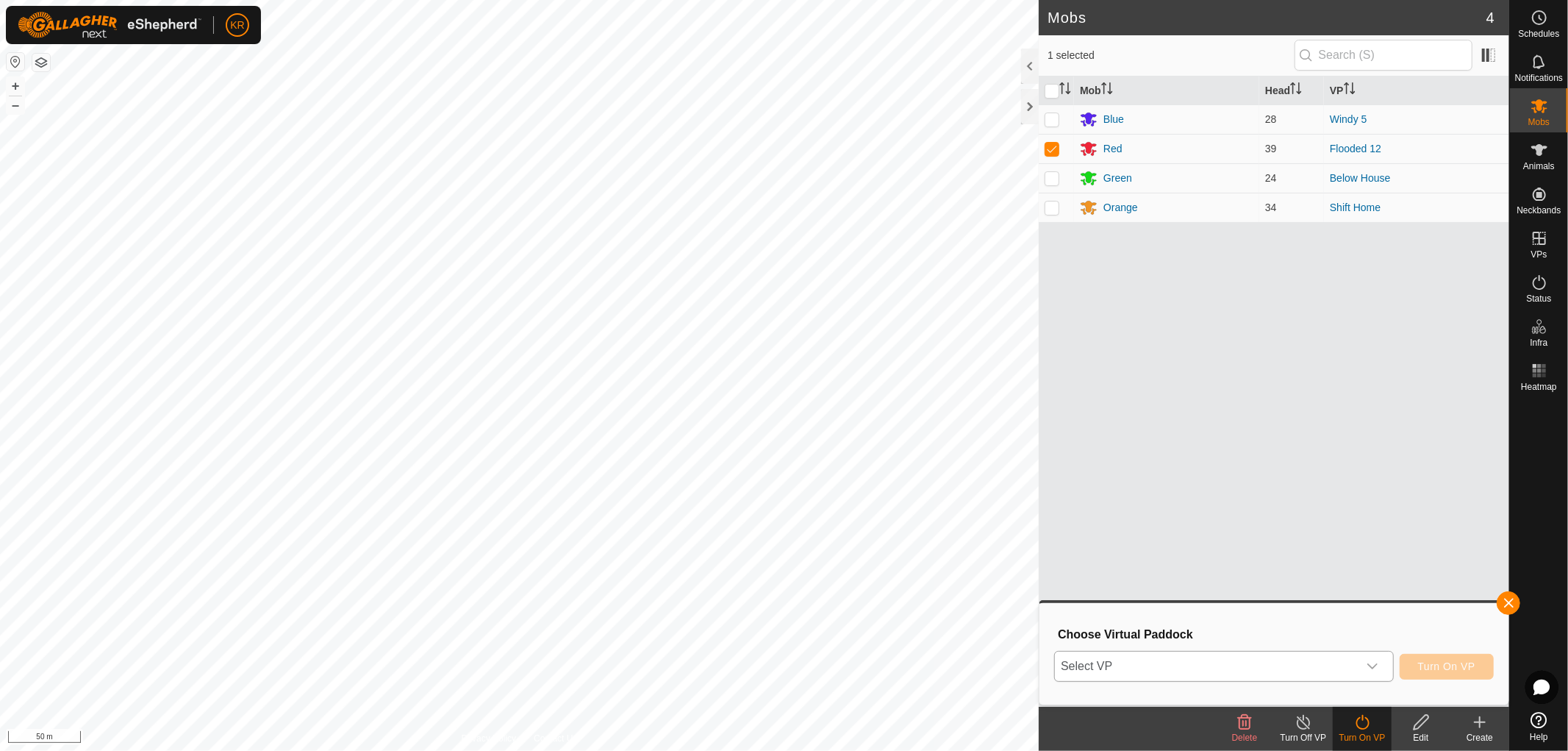
click at [1362, 656] on div "dropdown trigger" at bounding box center [1373, 666] width 29 height 29
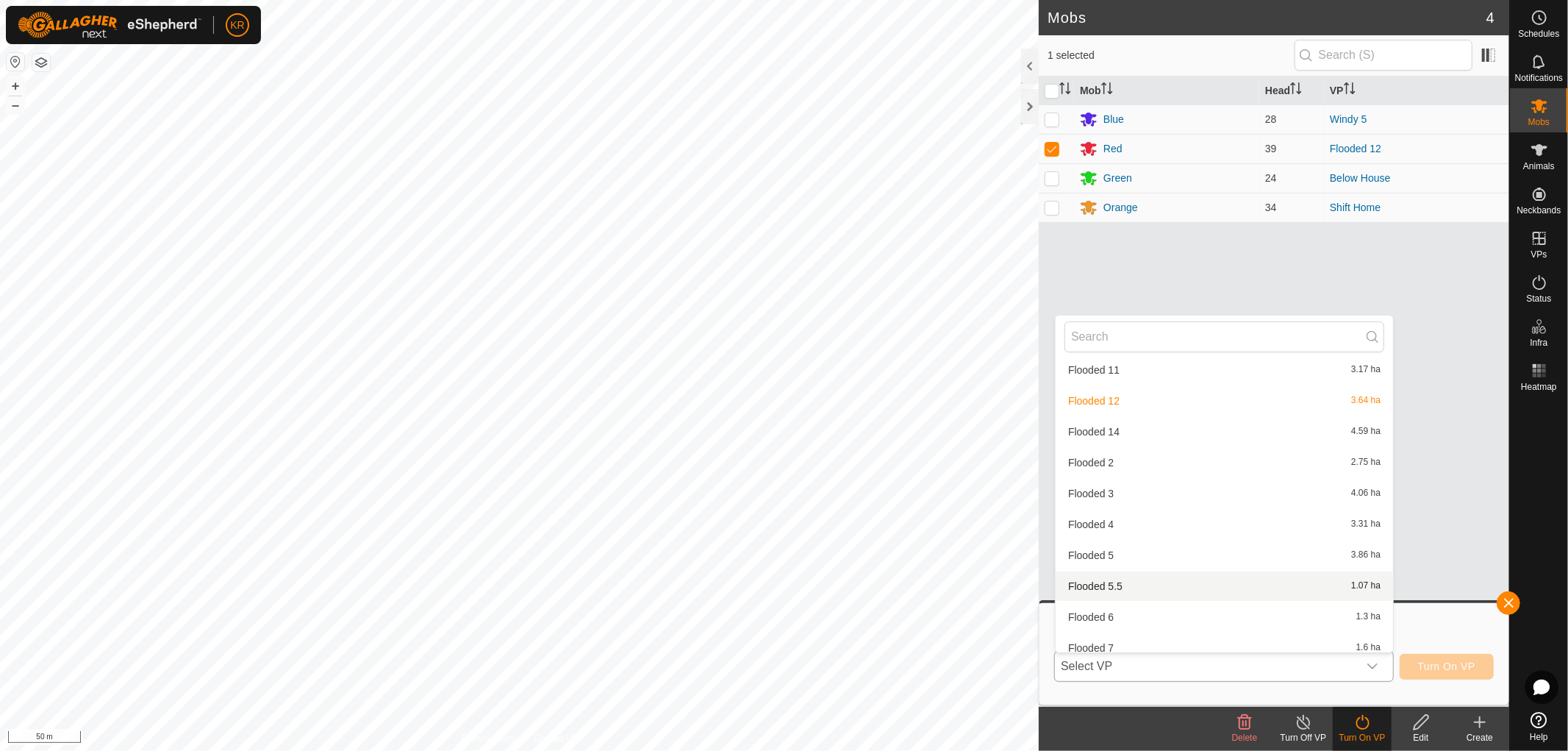
scroll to position [379, 0]
click at [1119, 431] on li "Flooded 14 4.59 ha" at bounding box center [1224, 437] width 337 height 29
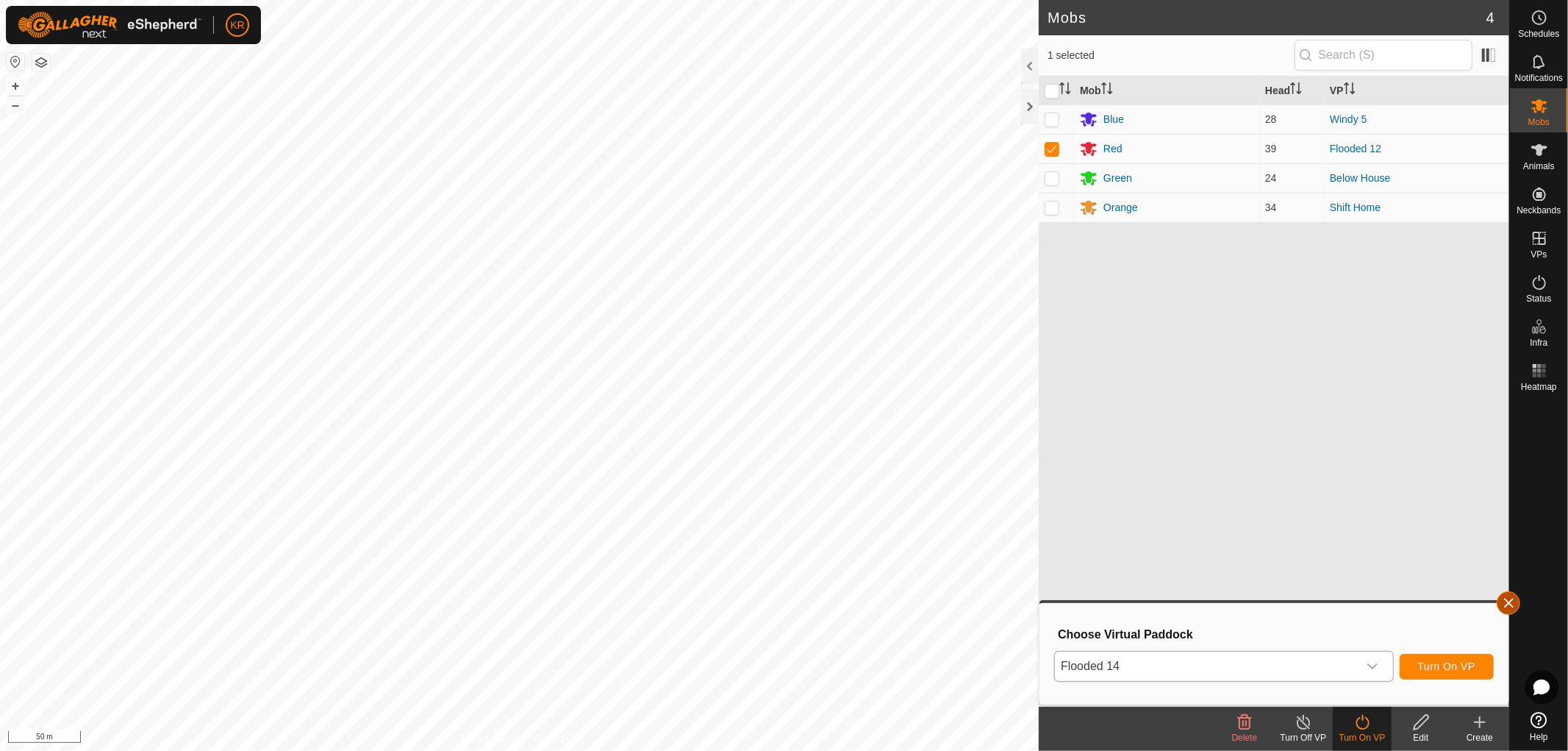
click at [1512, 597] on button "button" at bounding box center [1508, 602] width 24 height 24
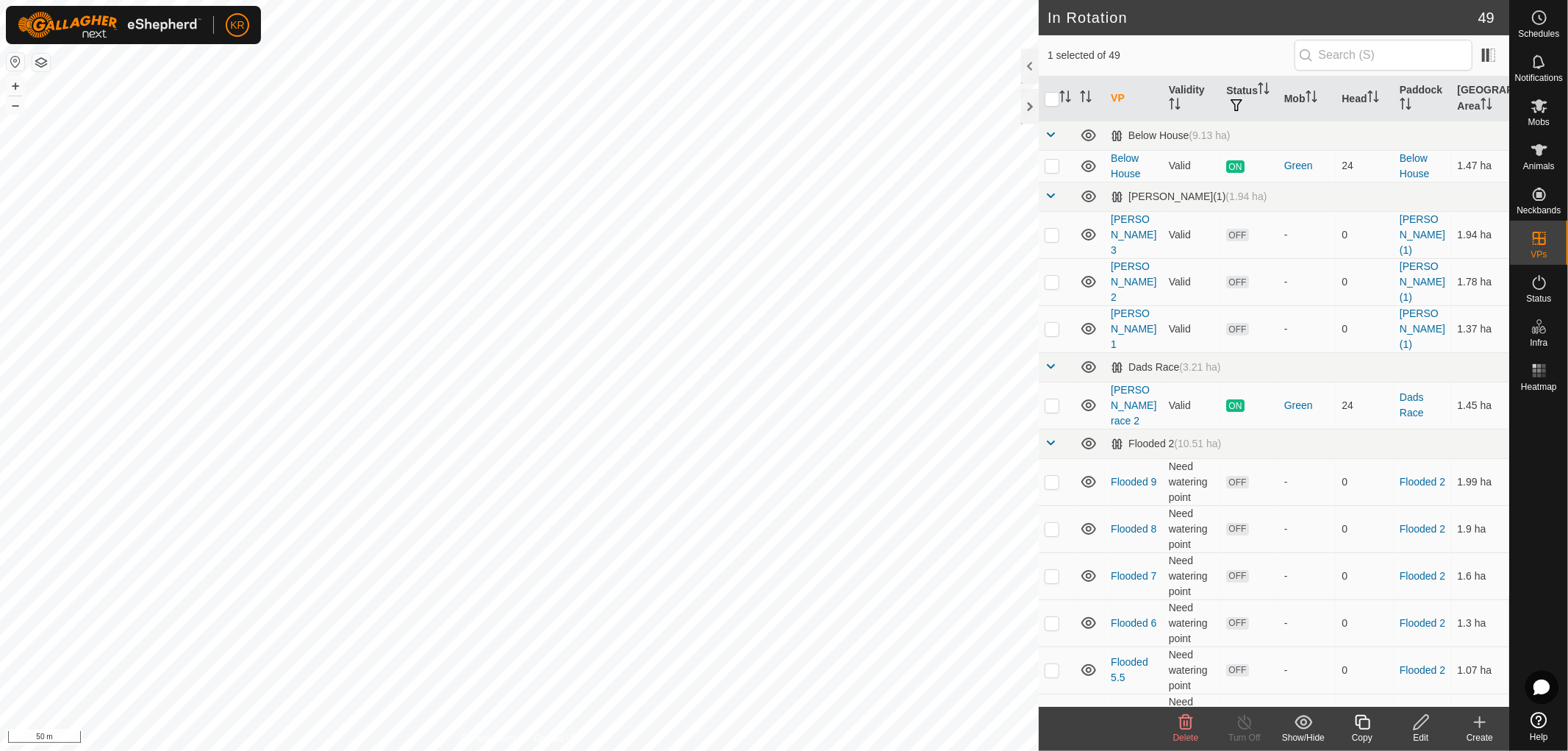
click at [1418, 719] on icon at bounding box center [1422, 722] width 18 height 18
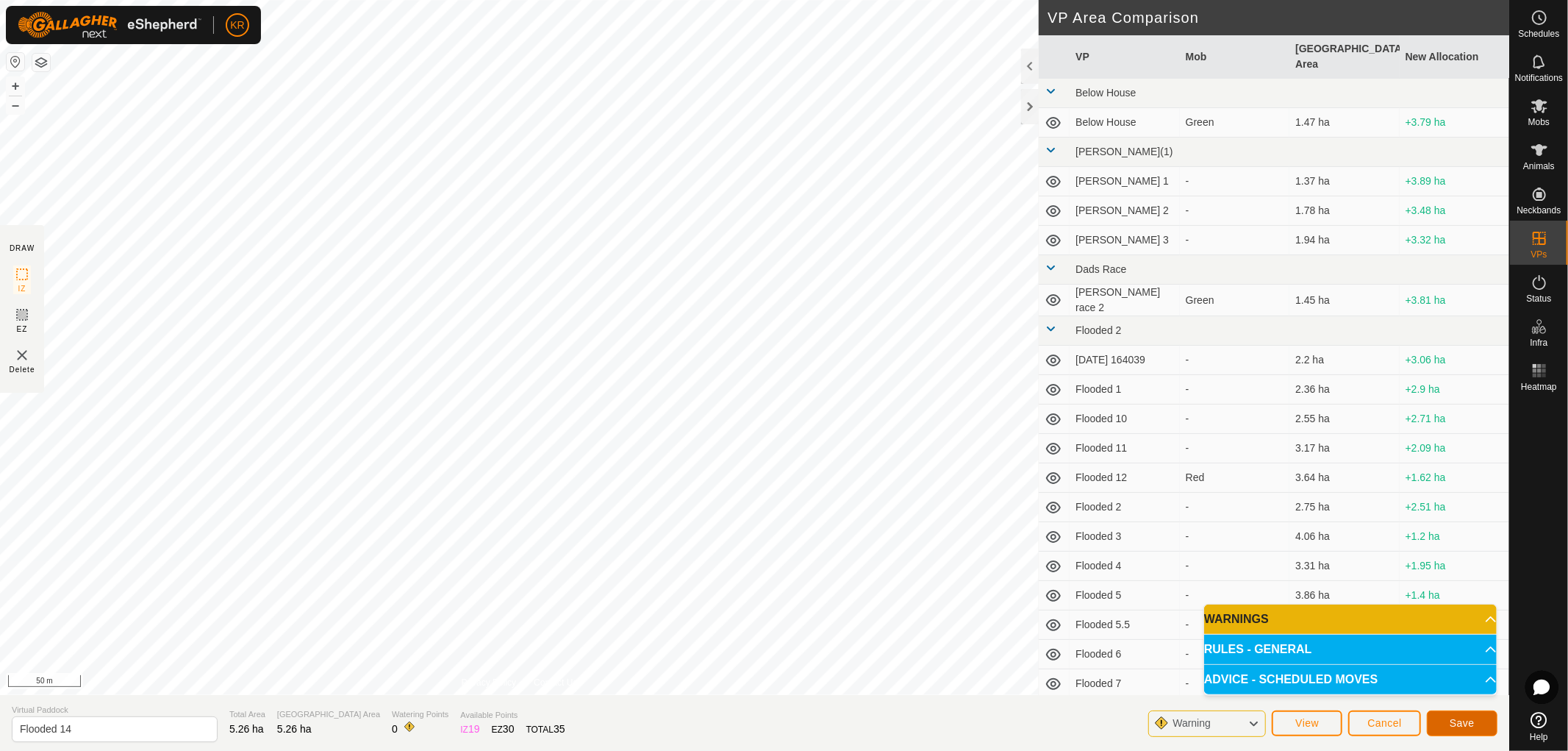
click at [1481, 716] on button "Save" at bounding box center [1463, 722] width 70 height 25
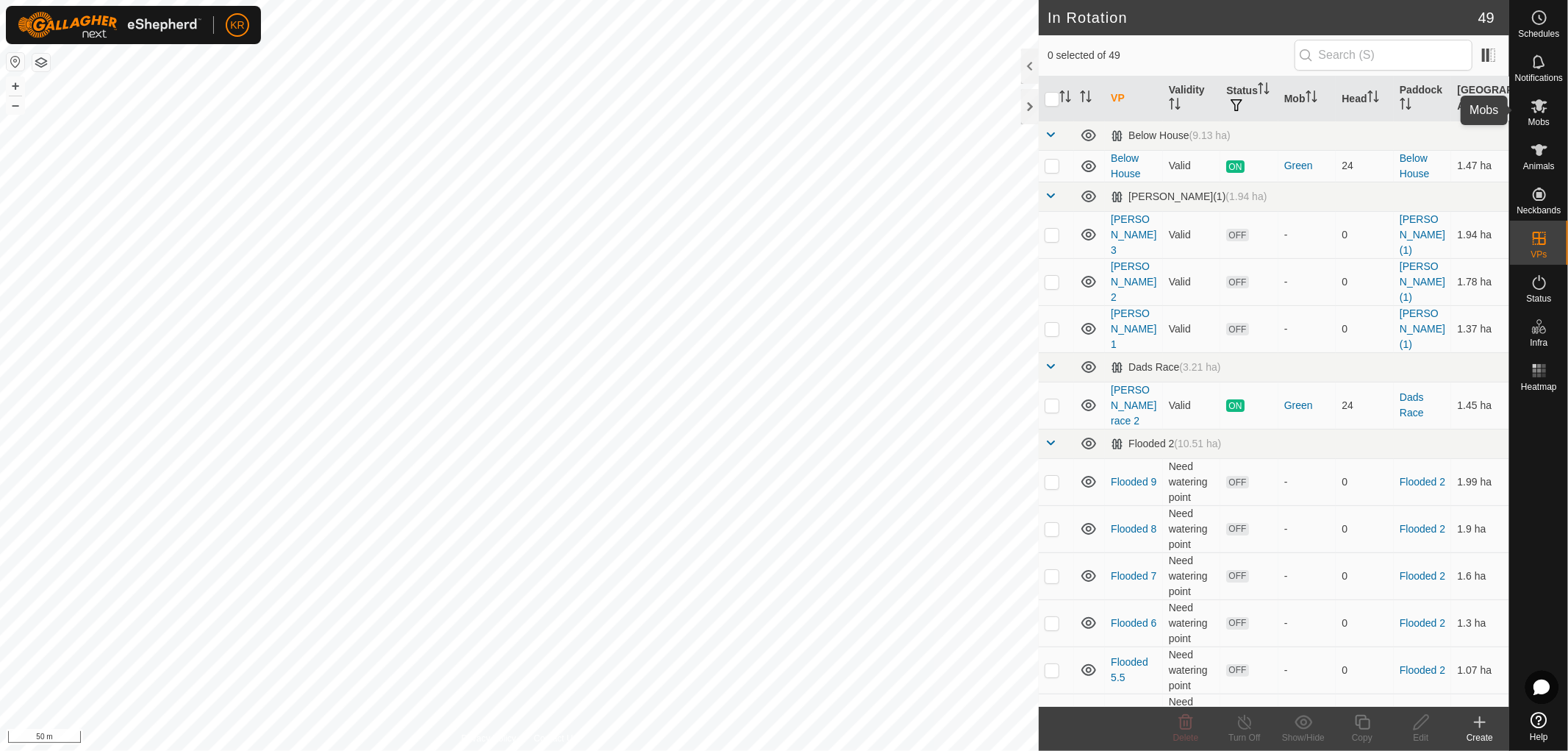
click at [1542, 110] on icon at bounding box center [1539, 106] width 18 height 18
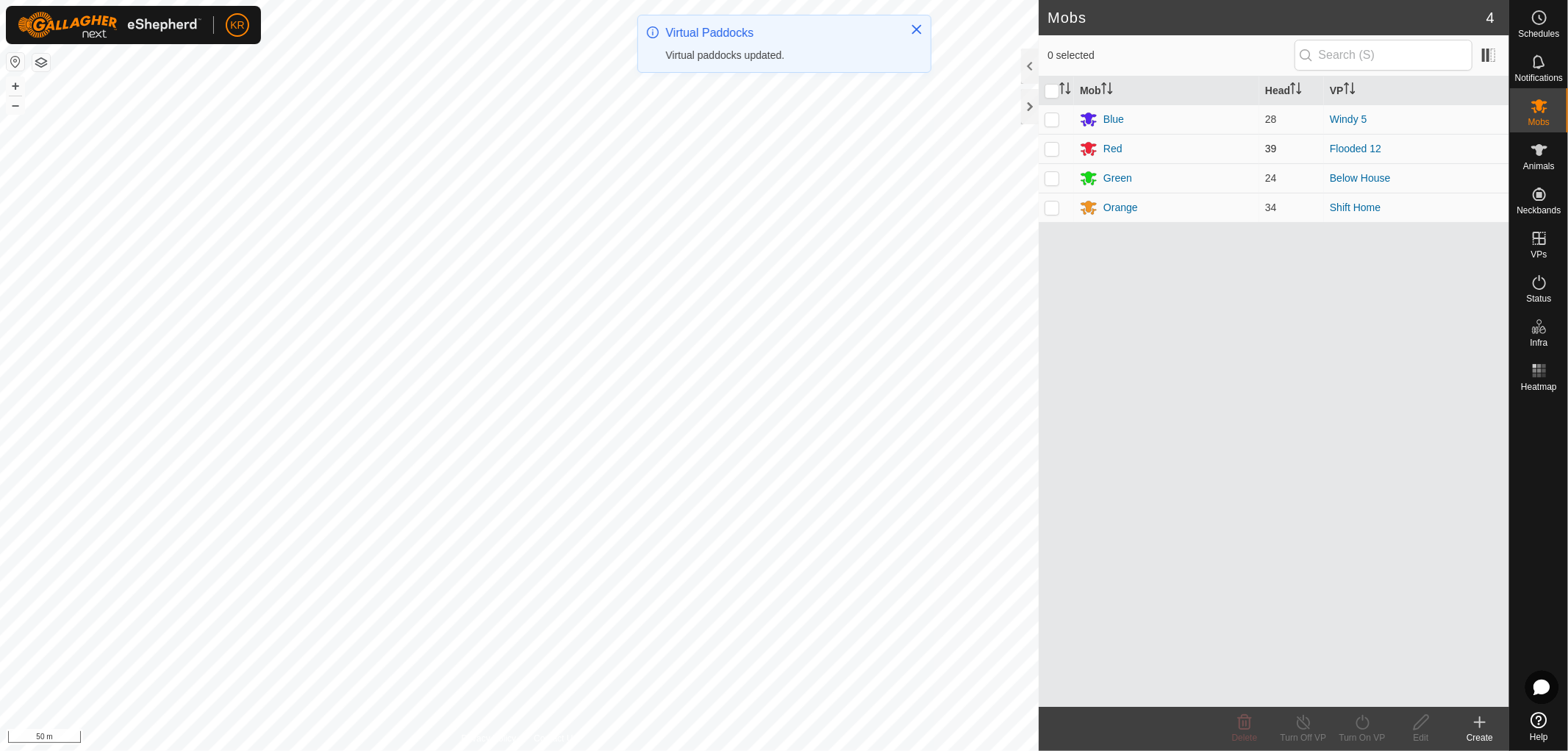
click at [1057, 145] on p-checkbox at bounding box center [1052, 149] width 15 height 11
checkbox input "true"
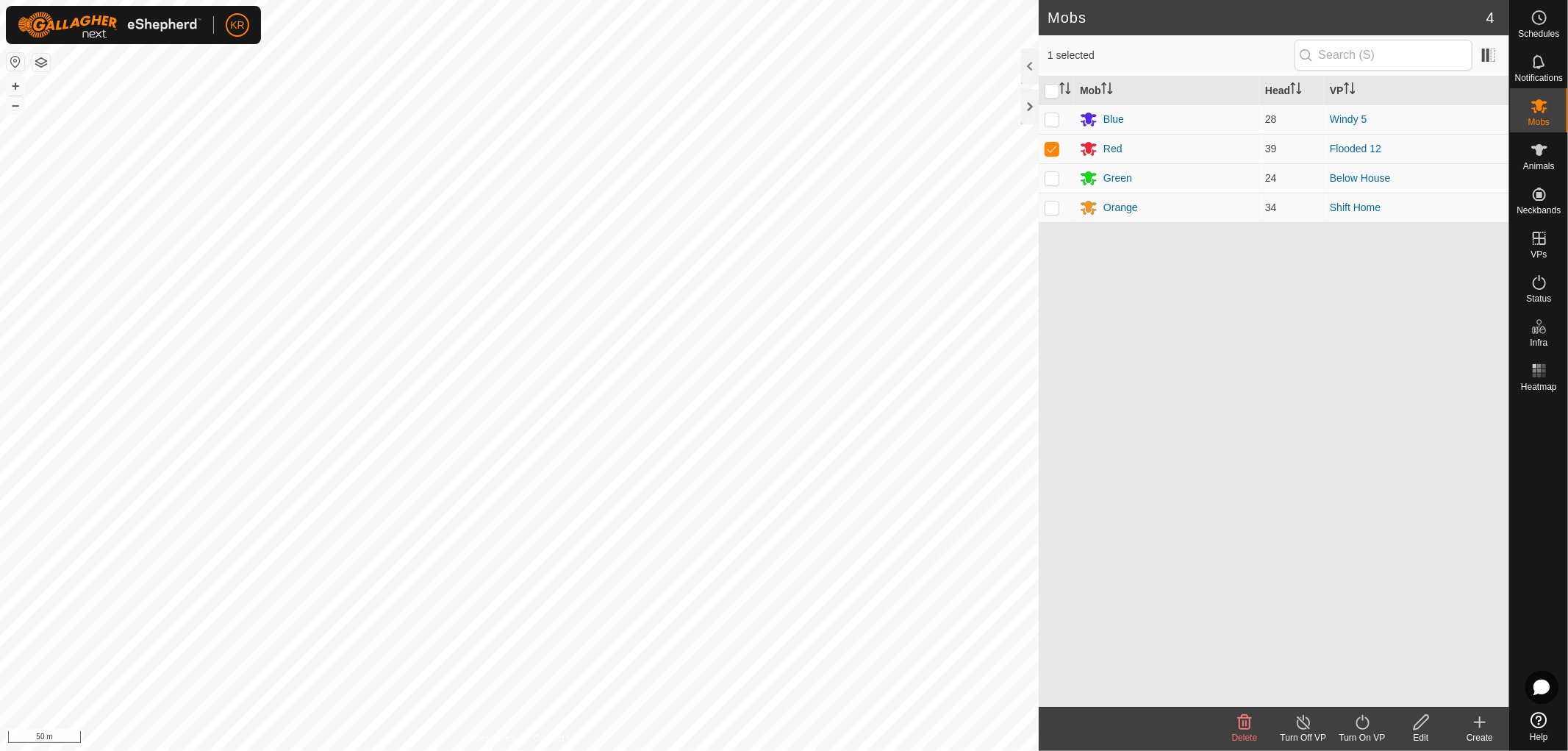
click at [1361, 719] on icon at bounding box center [1363, 722] width 18 height 18
click at [1360, 686] on link "Now" at bounding box center [1406, 690] width 145 height 29
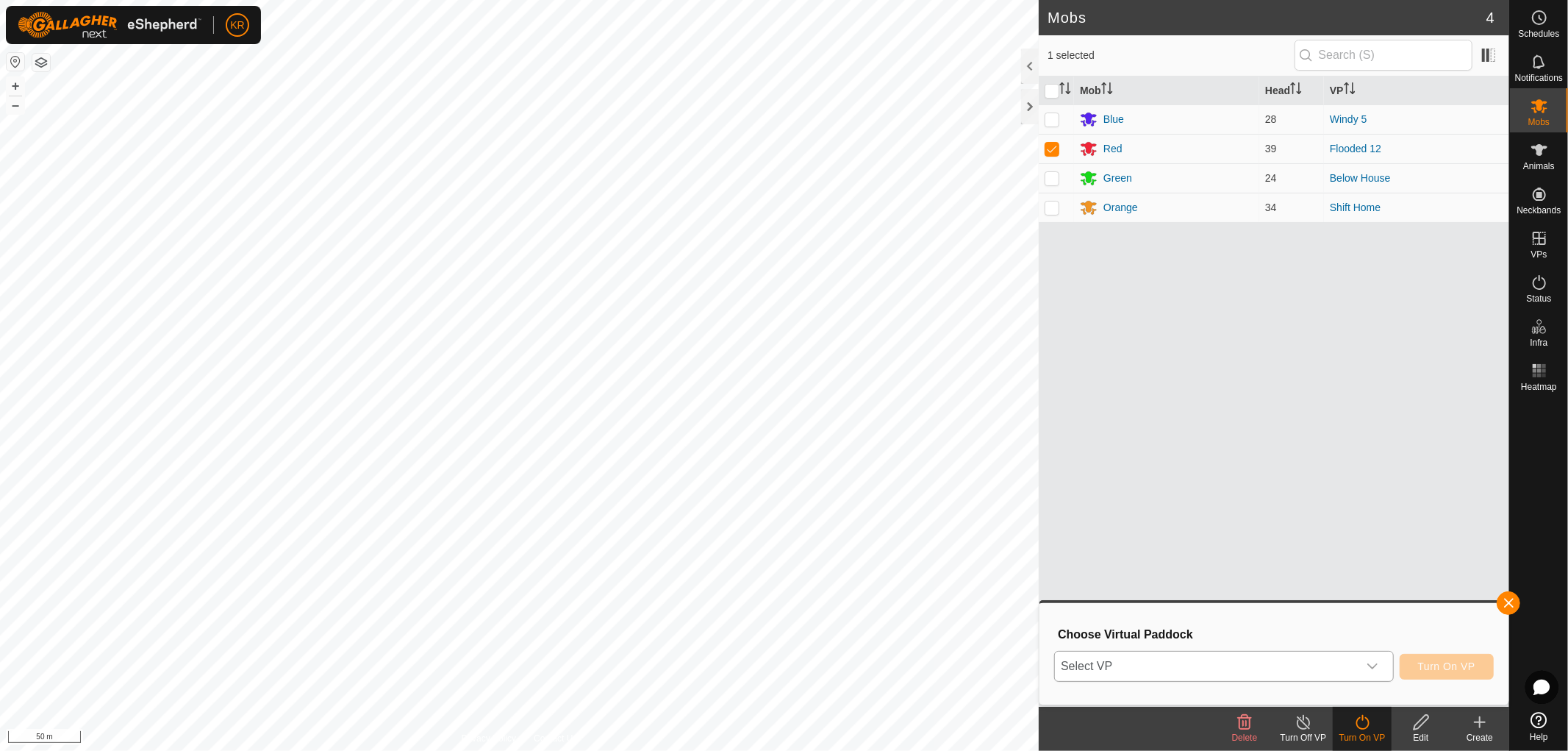
click at [1373, 657] on div "dropdown trigger" at bounding box center [1373, 666] width 29 height 29
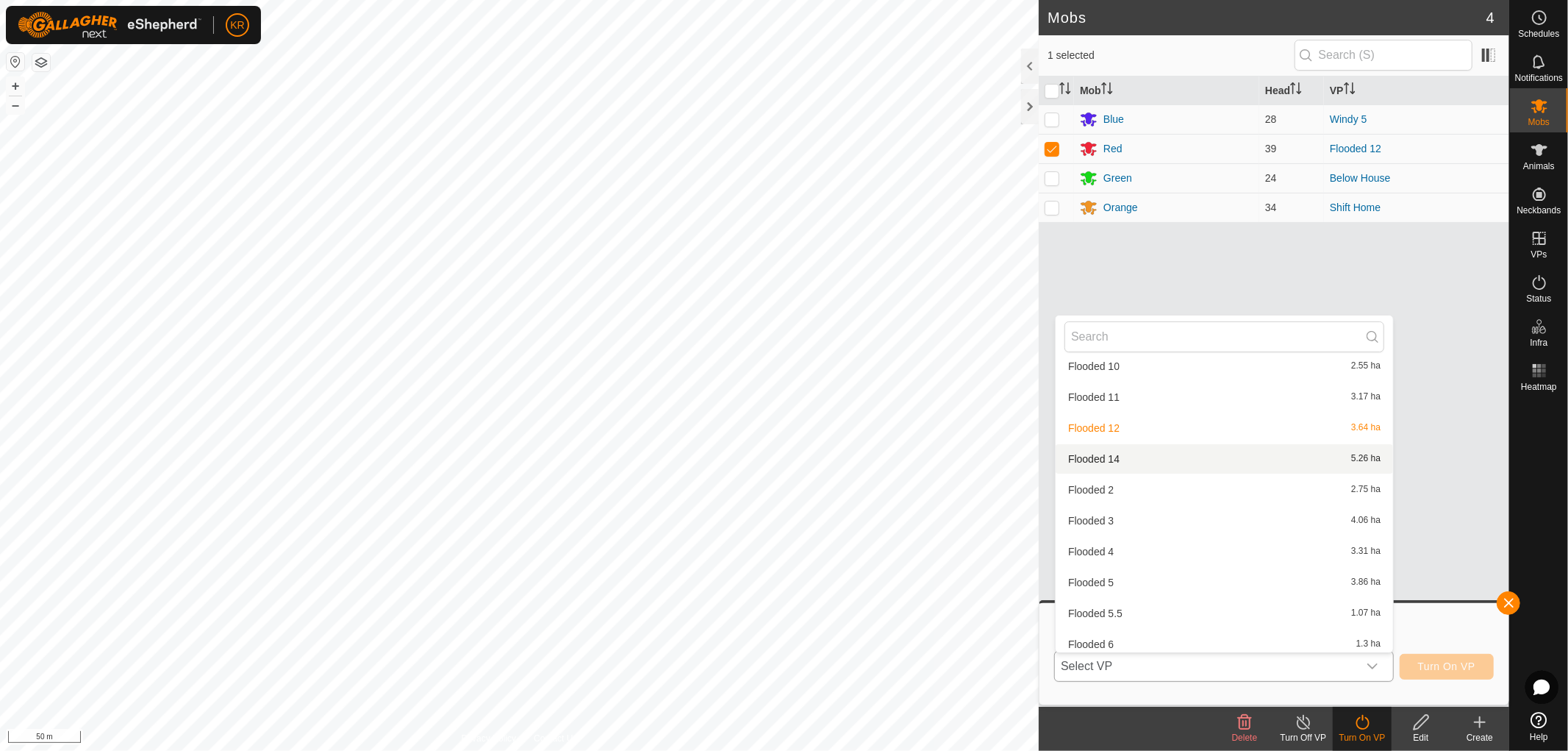
scroll to position [359, 0]
click at [1125, 450] on li "Flooded 14 5.26 ha" at bounding box center [1224, 458] width 337 height 29
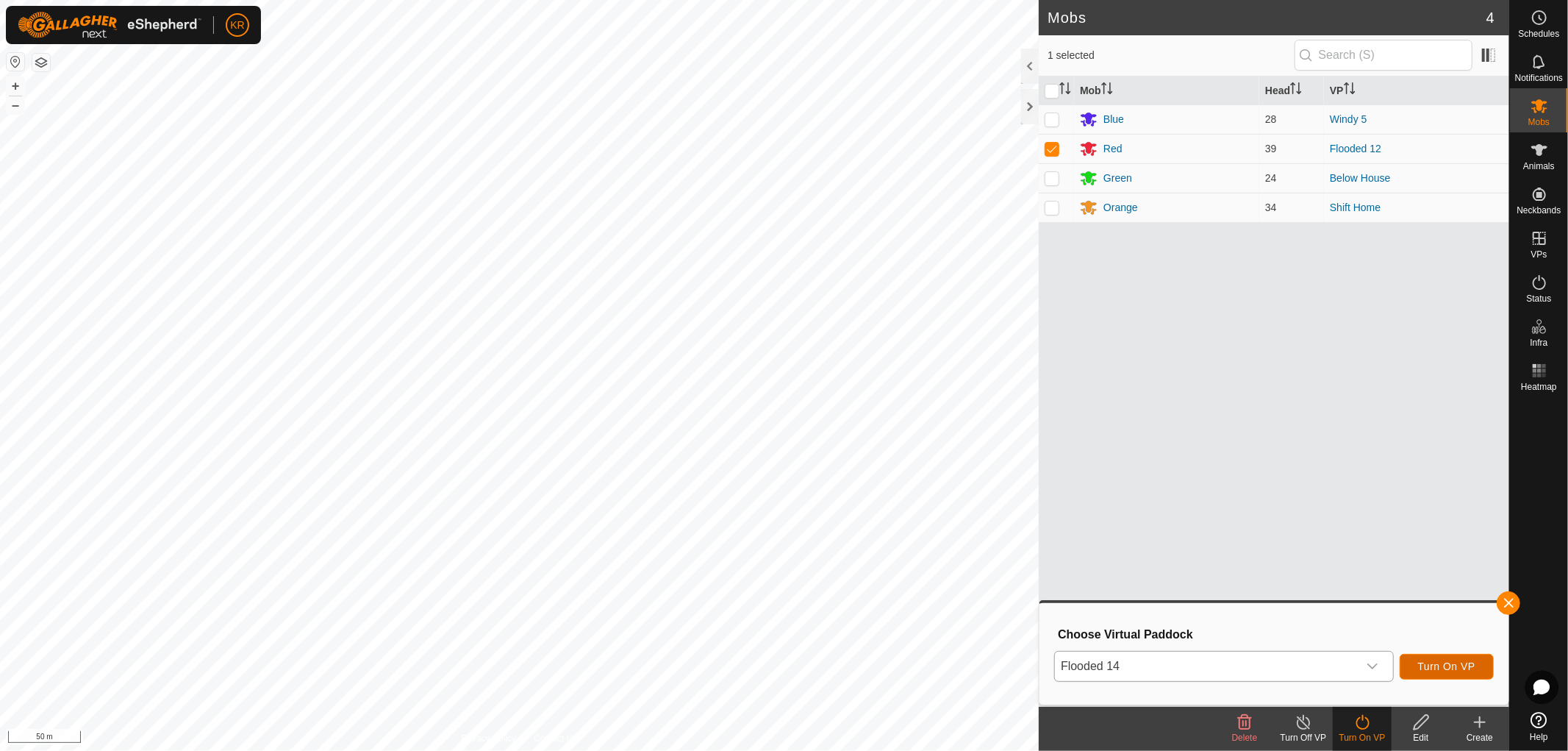
click at [1459, 662] on span "Turn On VP" at bounding box center [1447, 666] width 57 height 11
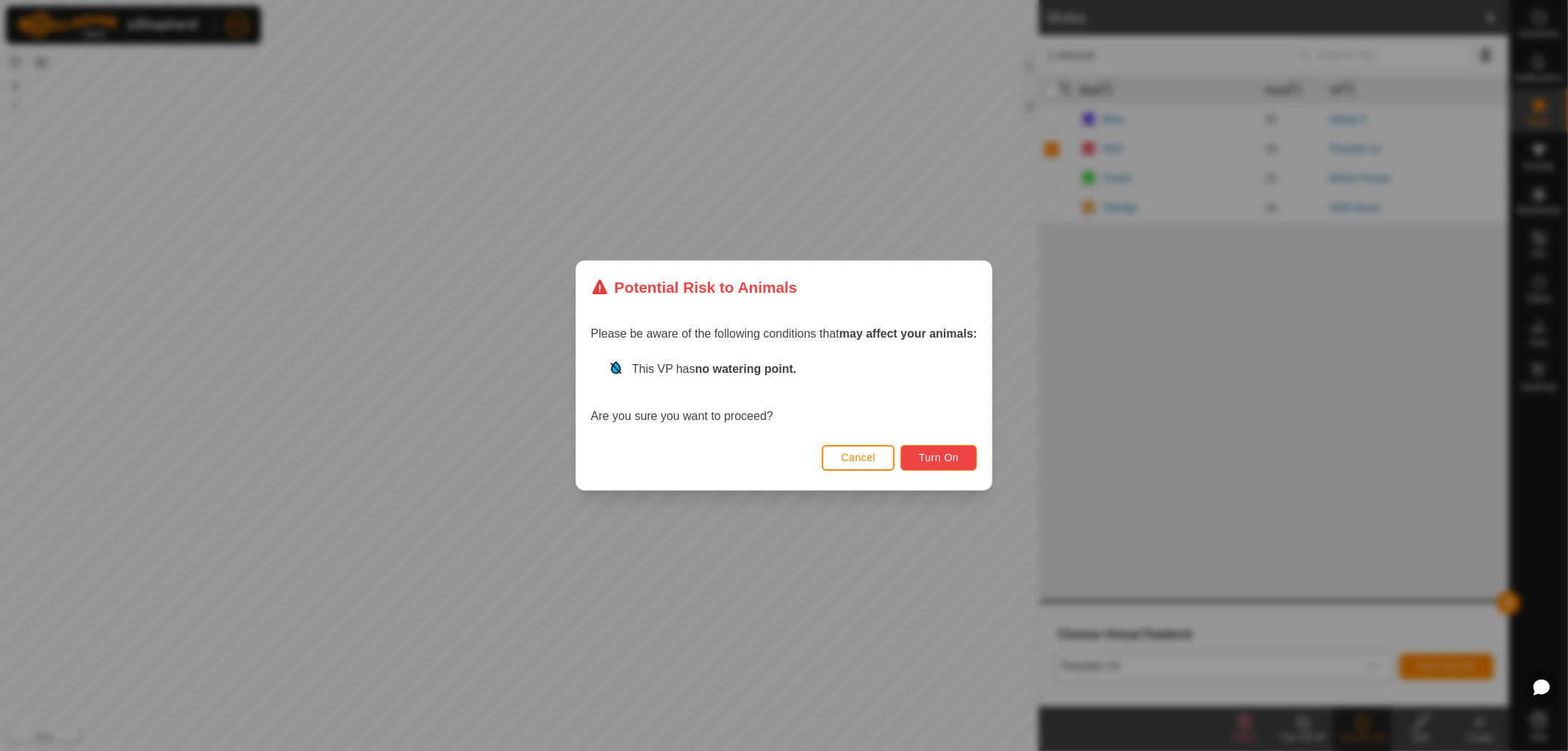
click at [949, 458] on span "Turn On" at bounding box center [939, 458] width 40 height 11
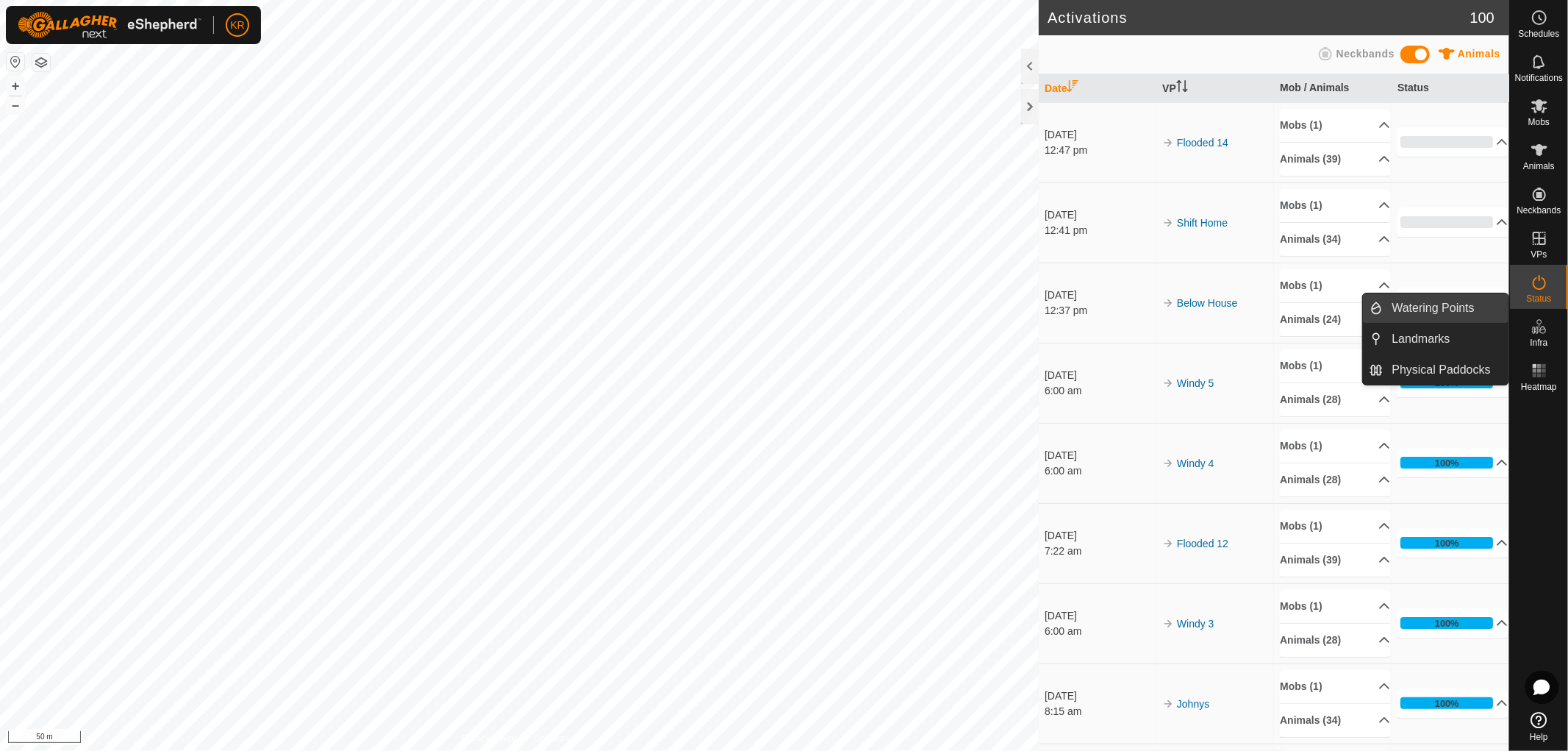
click at [1459, 305] on link "Watering Points" at bounding box center [1447, 308] width 126 height 29
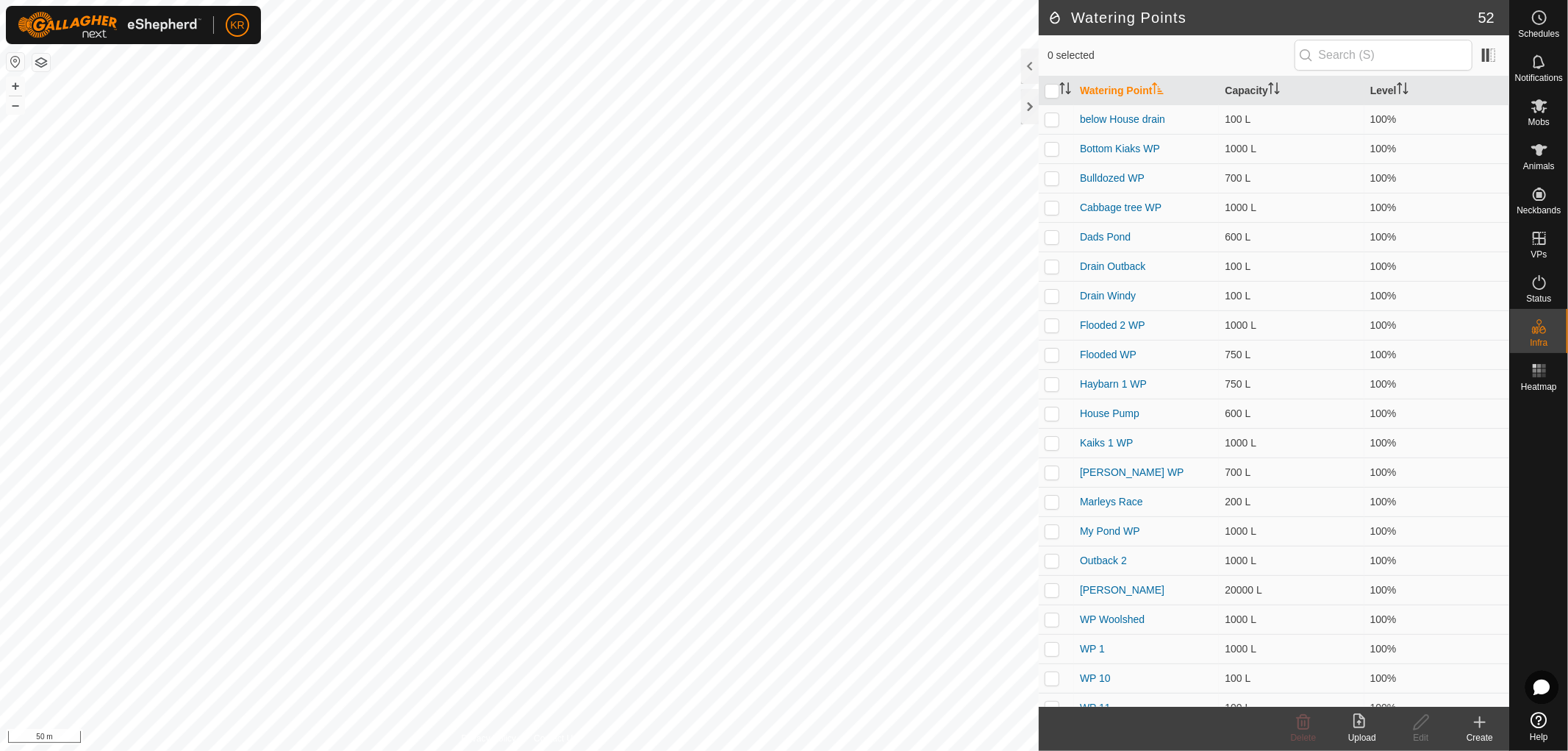
click at [1481, 721] on icon at bounding box center [1481, 722] width 18 height 18
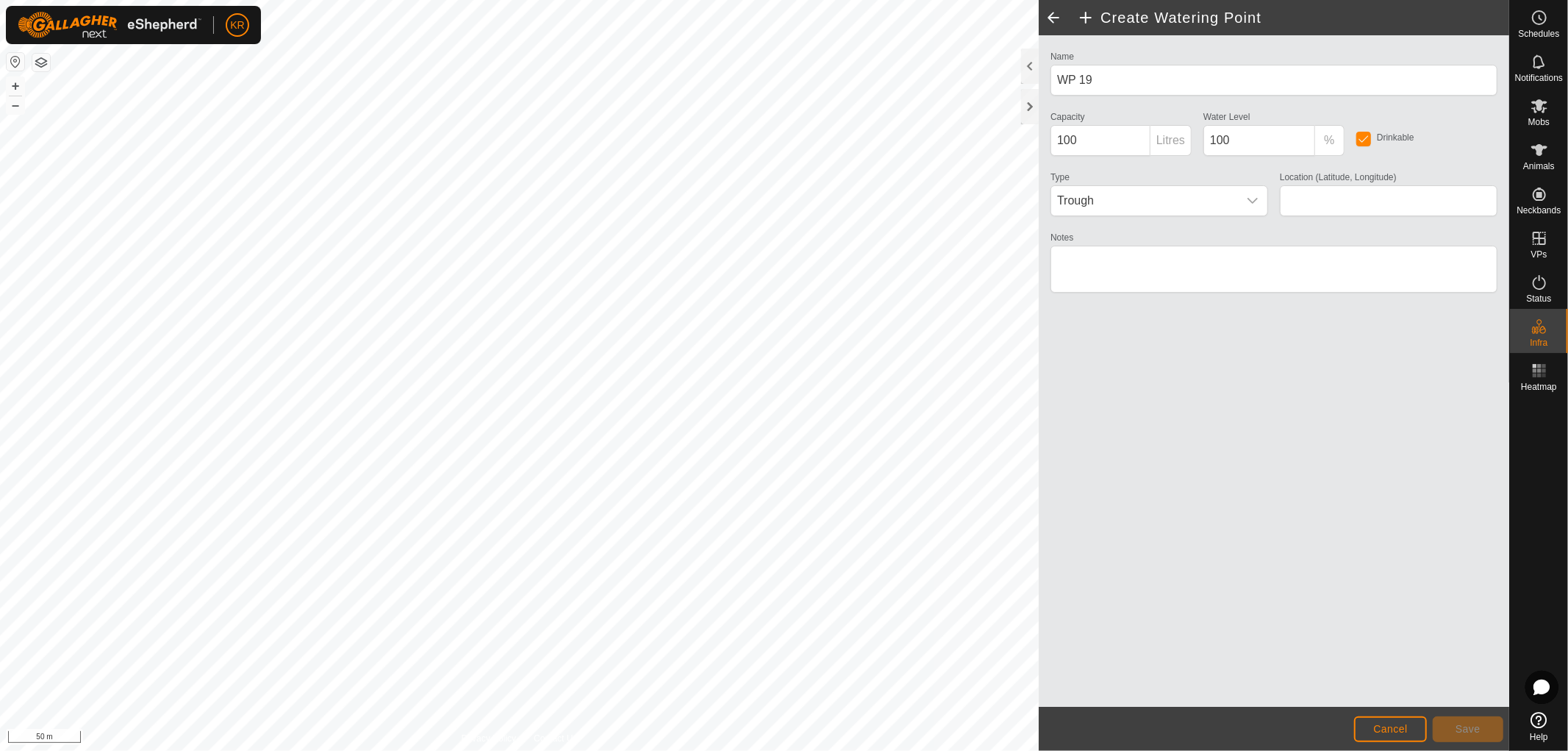
type input "-37.408520, 175.041751"
click at [1255, 196] on icon "dropdown trigger" at bounding box center [1253, 200] width 11 height 11
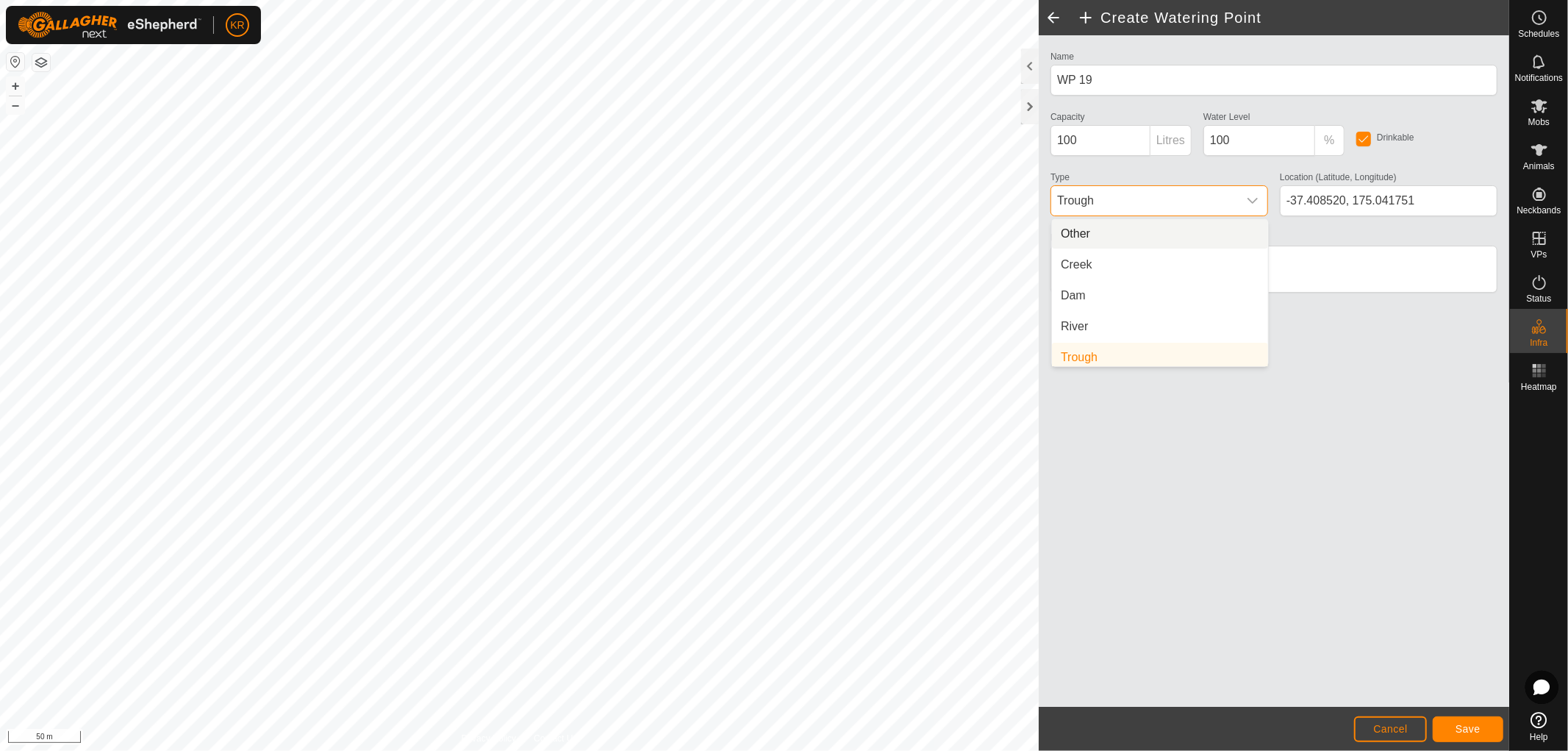
scroll to position [5, 0]
click at [1092, 253] on li "Creek" at bounding box center [1160, 260] width 217 height 29
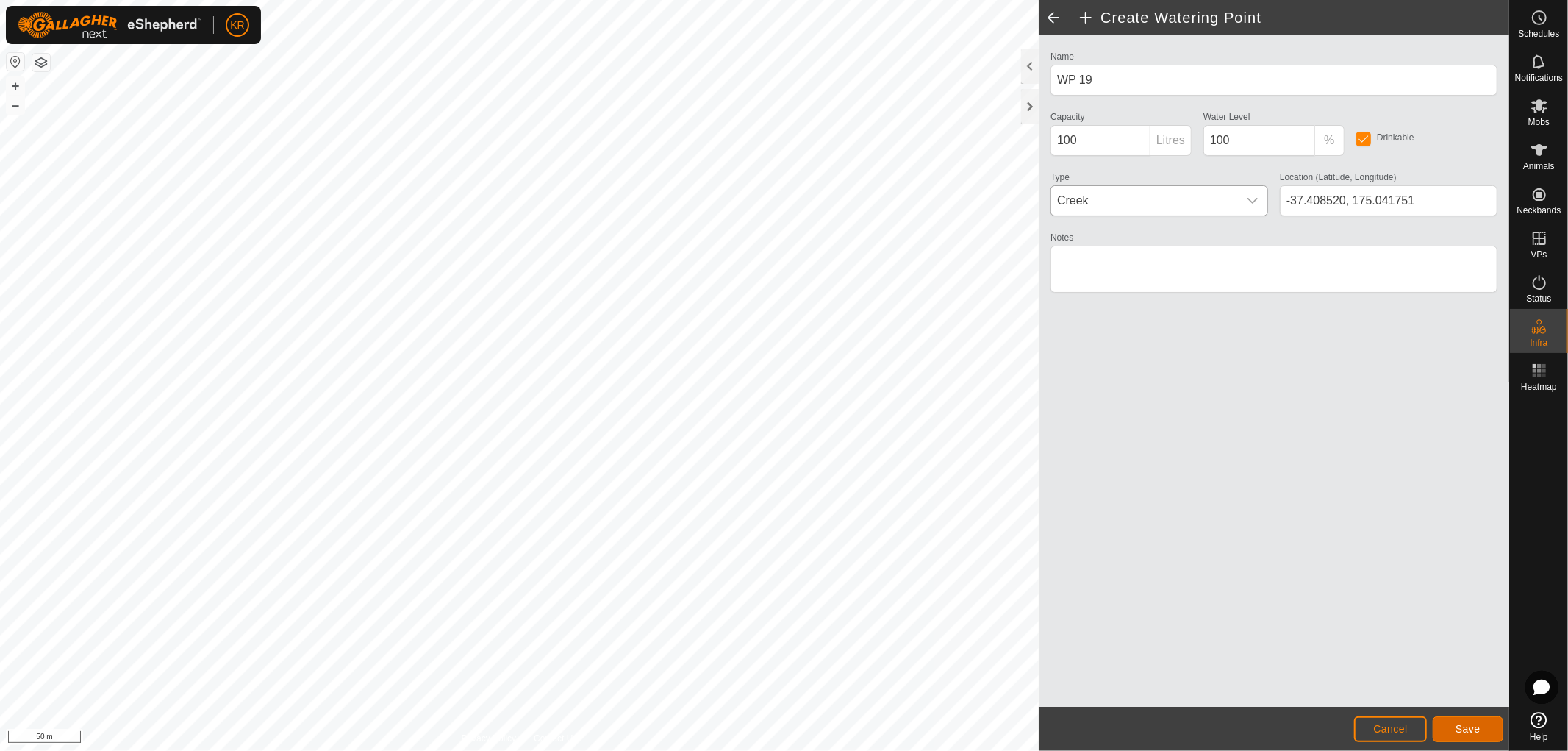
click at [1490, 723] on button "Save" at bounding box center [1468, 728] width 70 height 25
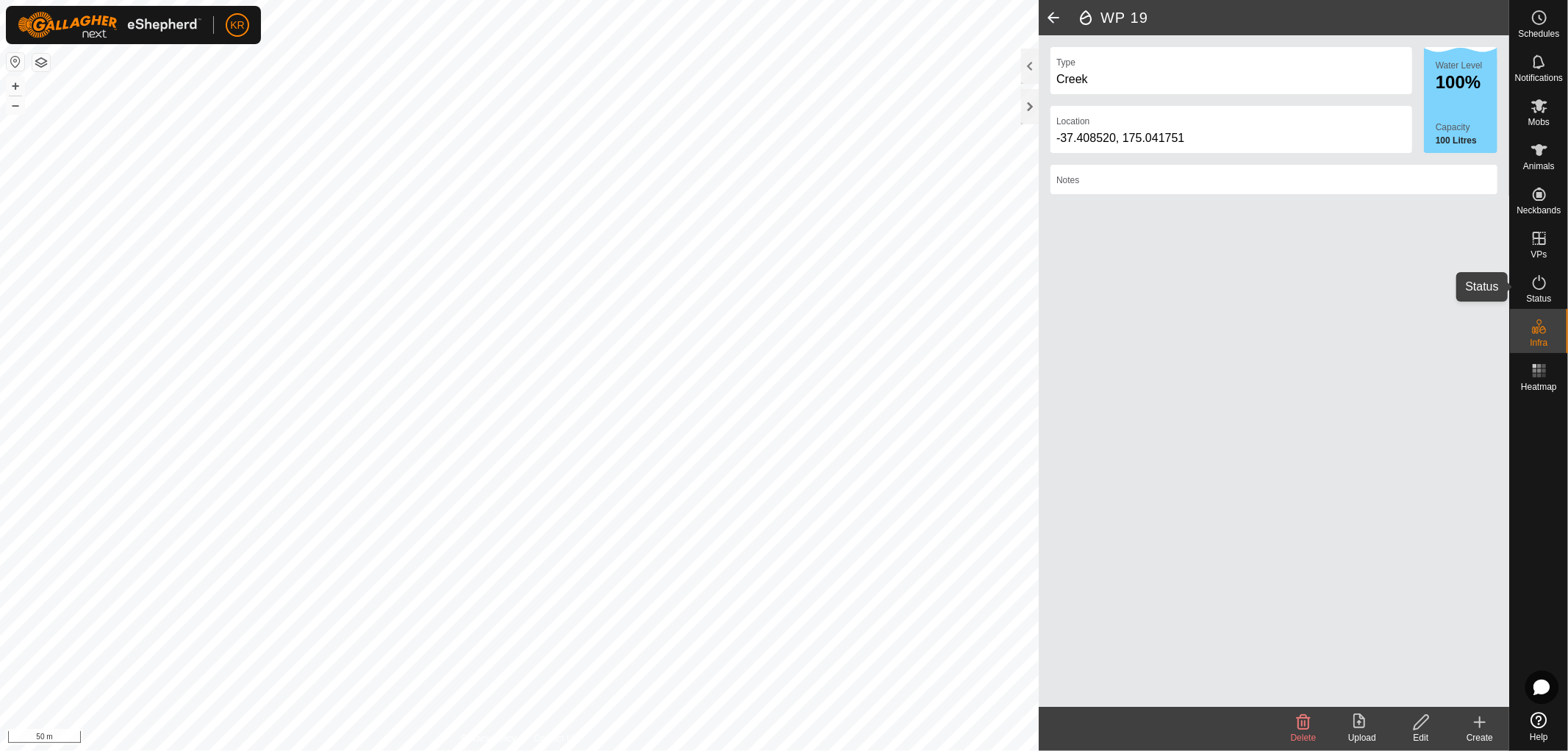
click at [1539, 279] on icon at bounding box center [1539, 283] width 13 height 15
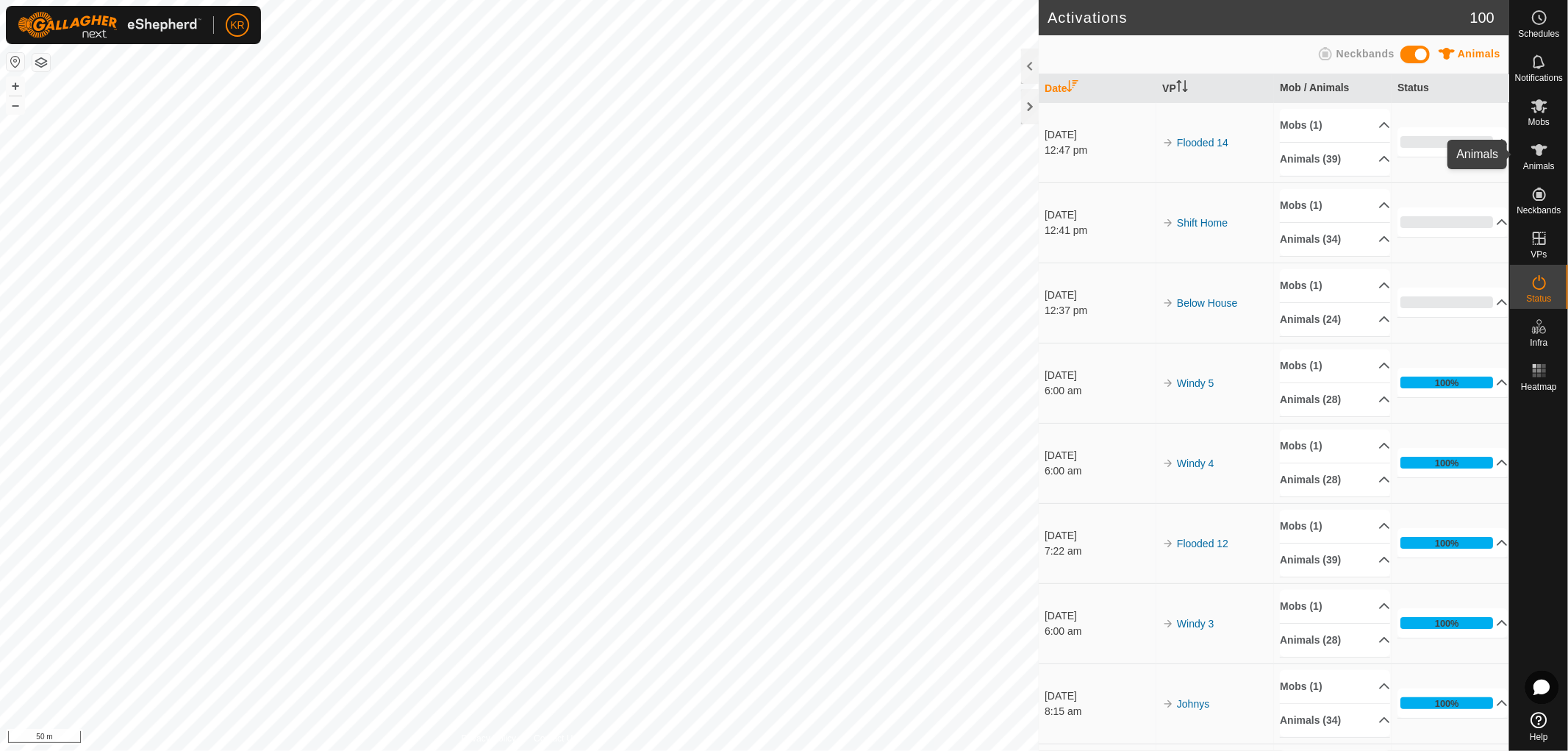
click at [1532, 152] on icon at bounding box center [1539, 150] width 18 height 18
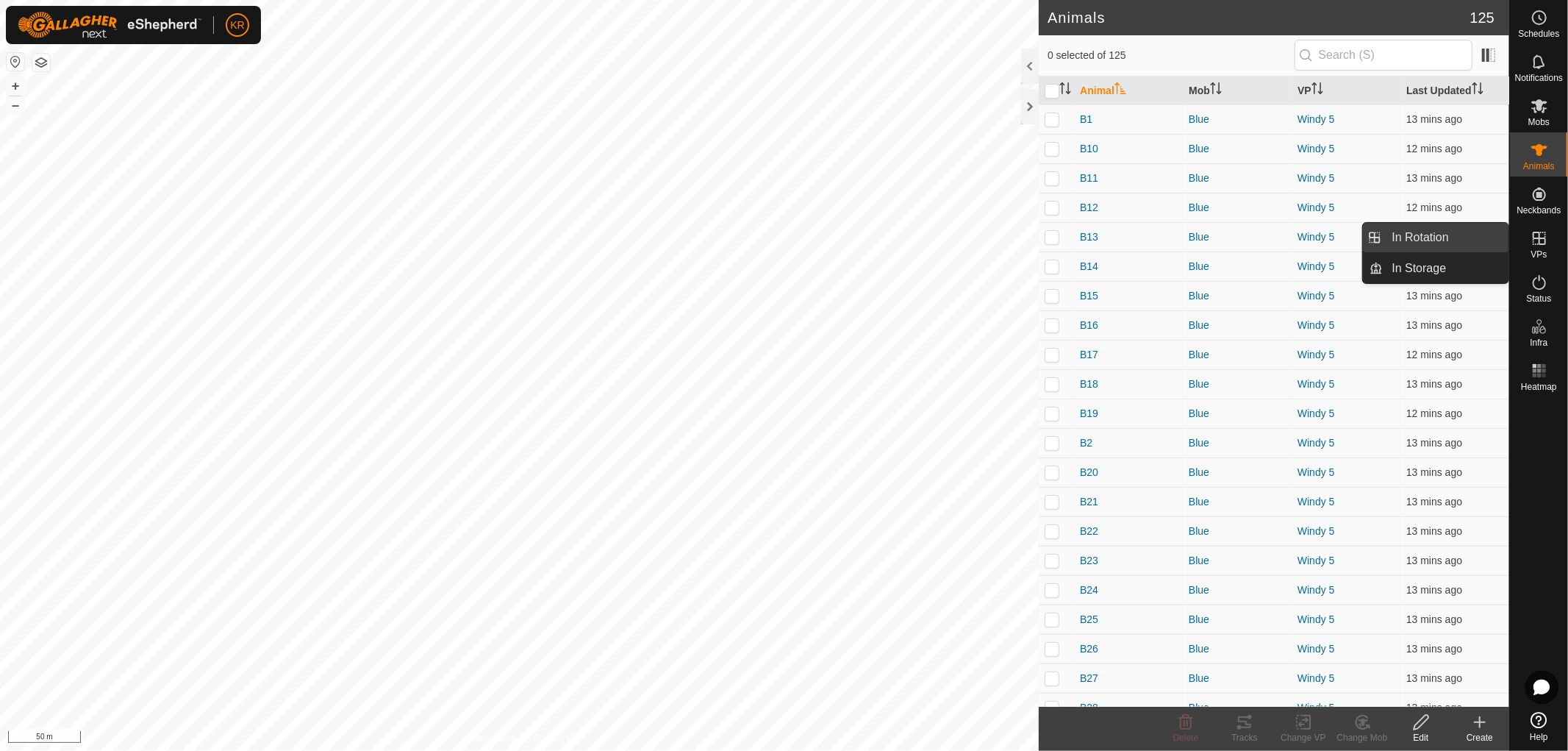
click at [1451, 234] on link "In Rotation" at bounding box center [1447, 238] width 126 height 29
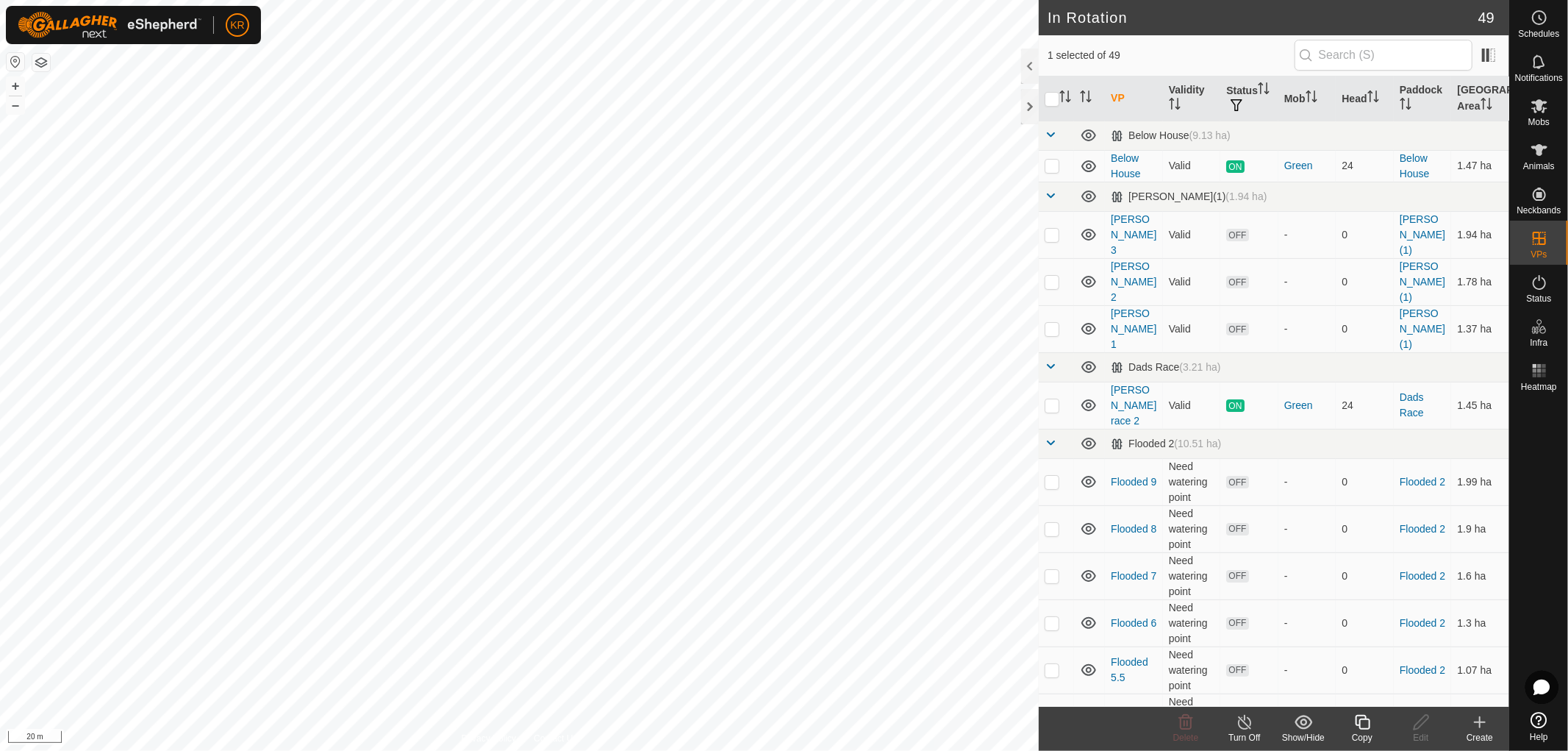
click at [1480, 719] on icon at bounding box center [1480, 722] width 0 height 11
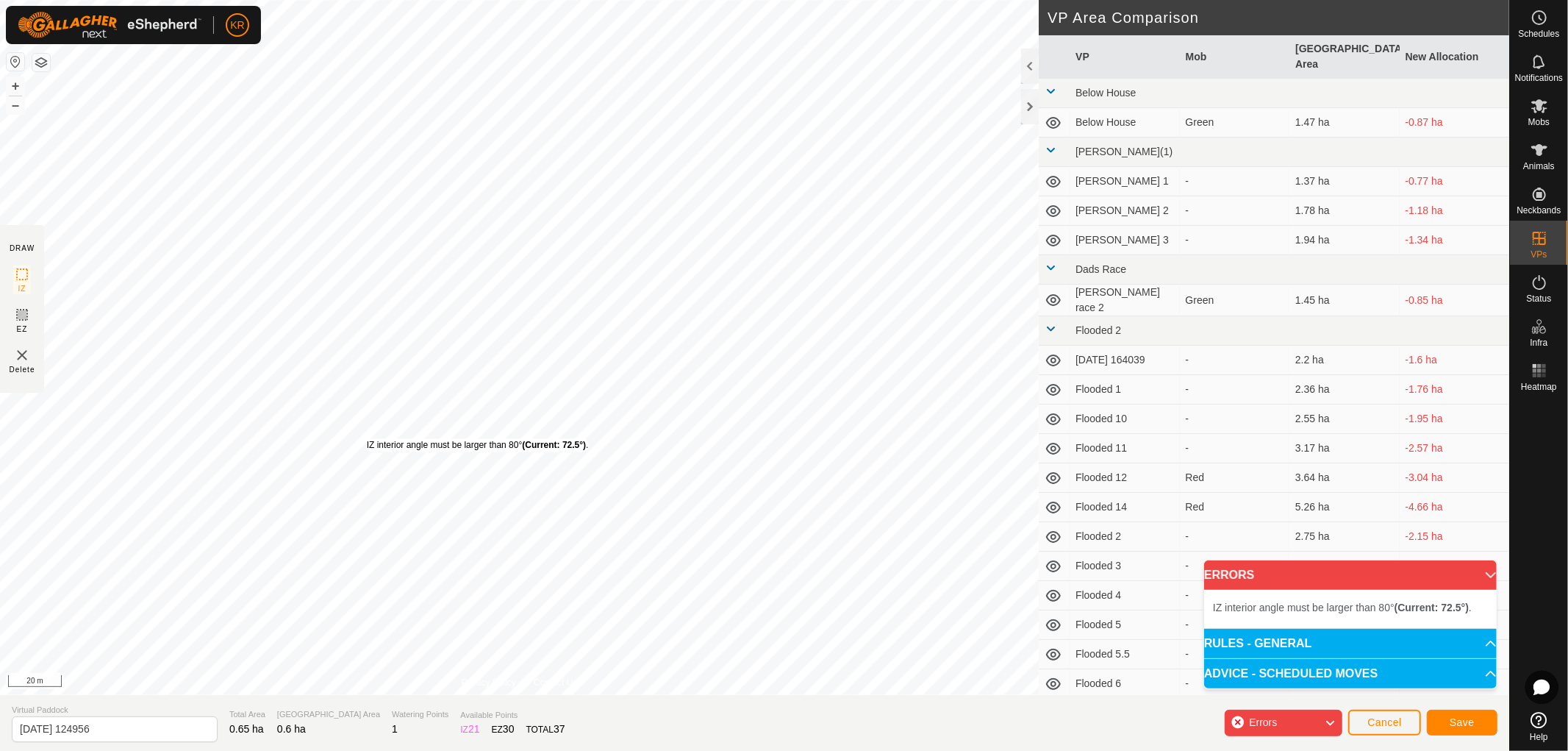
click at [367, 439] on div "IZ interior angle must be larger than 80° (Current: 72.5°) ." at bounding box center [478, 445] width 222 height 13
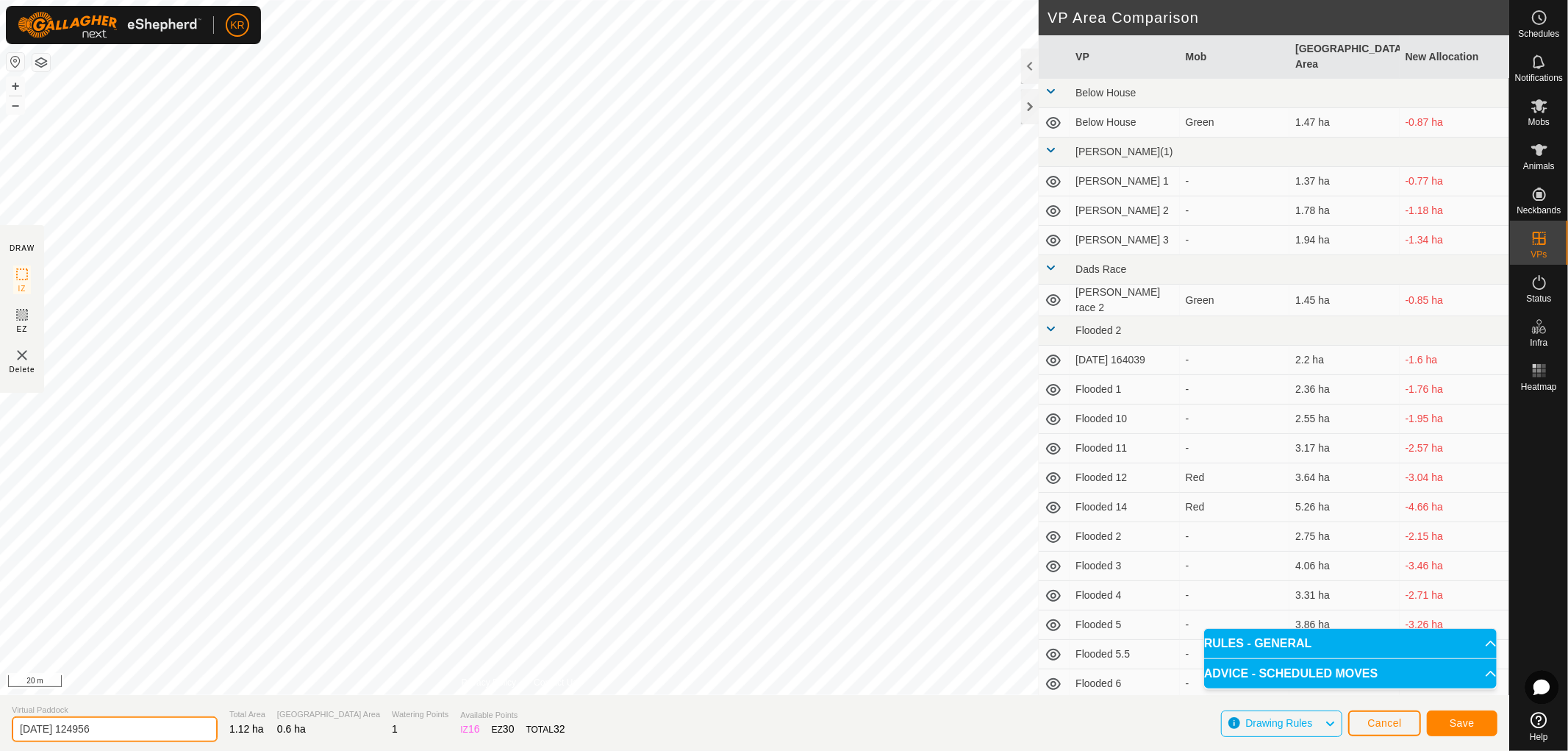
click at [123, 724] on input "[DATE] 124956" at bounding box center [114, 728] width 206 height 25
type input "2"
type input "House 20"
click at [1462, 719] on span "Save" at bounding box center [1462, 722] width 25 height 11
